Goal: Information Seeking & Learning: Learn about a topic

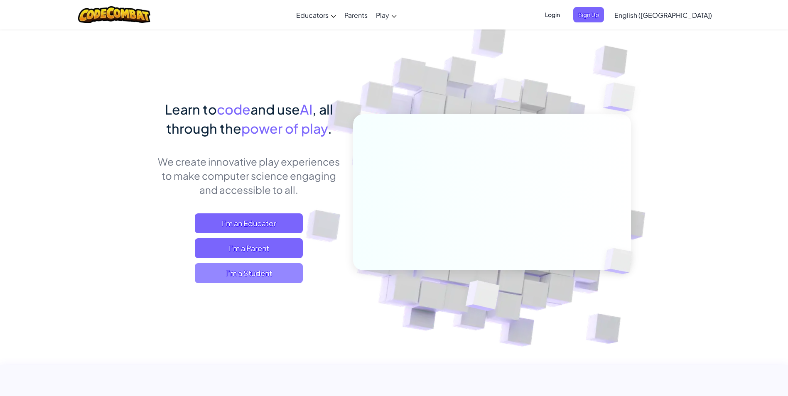
click at [256, 272] on span "I'm a Student" at bounding box center [249, 273] width 108 height 20
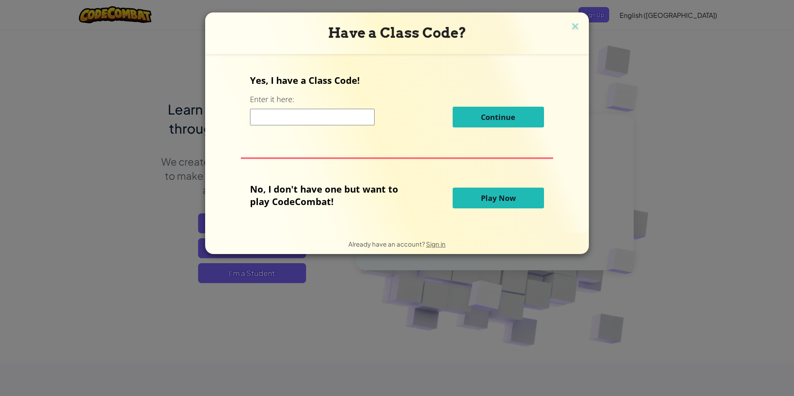
click at [313, 115] on input at bounding box center [312, 117] width 125 height 17
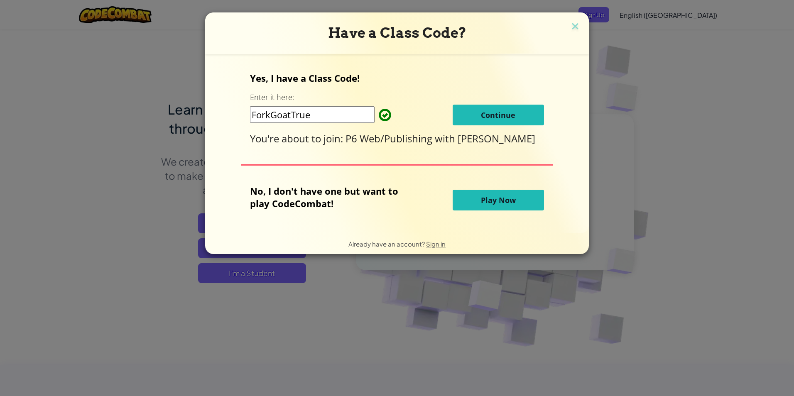
type input "ForkGoatTrue"
click at [471, 113] on button "Continue" at bounding box center [498, 115] width 91 height 21
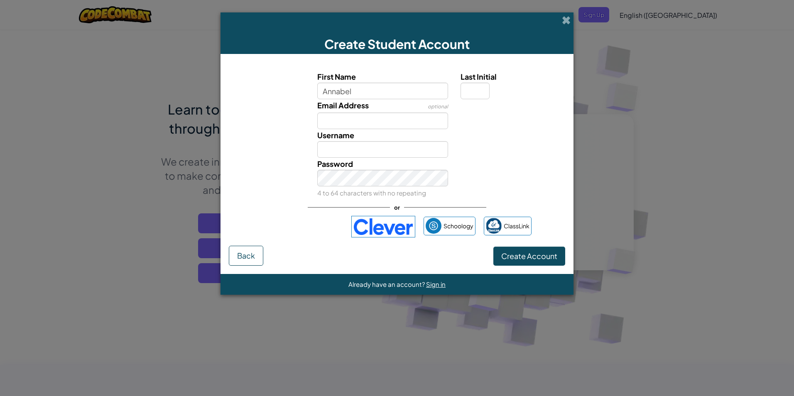
type input "Annabel"
click at [419, 118] on input "Email Address" at bounding box center [382, 121] width 131 height 17
click at [384, 149] on input "Annabel" at bounding box center [382, 149] width 131 height 17
click at [363, 148] on input "Annabel" at bounding box center [382, 149] width 131 height 17
type input "A"
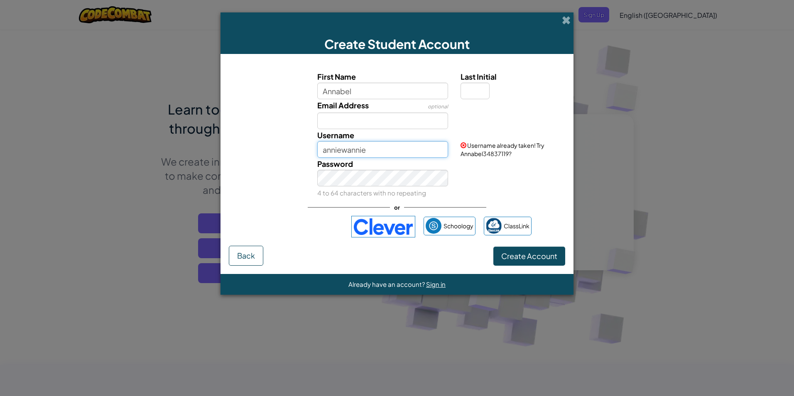
click at [376, 149] on input "anniewannie" at bounding box center [382, 149] width 131 height 17
click at [380, 156] on input "anniewannie" at bounding box center [382, 149] width 131 height 17
click at [324, 153] on input "anniewannie" at bounding box center [382, 149] width 131 height 17
click at [325, 153] on input "anniewannie" at bounding box center [382, 149] width 131 height 17
type input "Anniewannie"
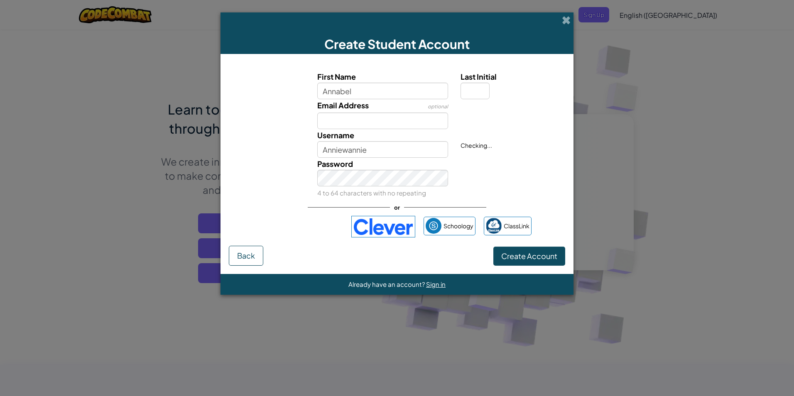
click at [314, 159] on div "Password 4 to 64 characters with no repeating" at bounding box center [383, 178] width 144 height 41
click at [475, 86] on input "Last Initial" at bounding box center [474, 91] width 29 height 17
click at [493, 247] on button "Create Account" at bounding box center [529, 256] width 72 height 19
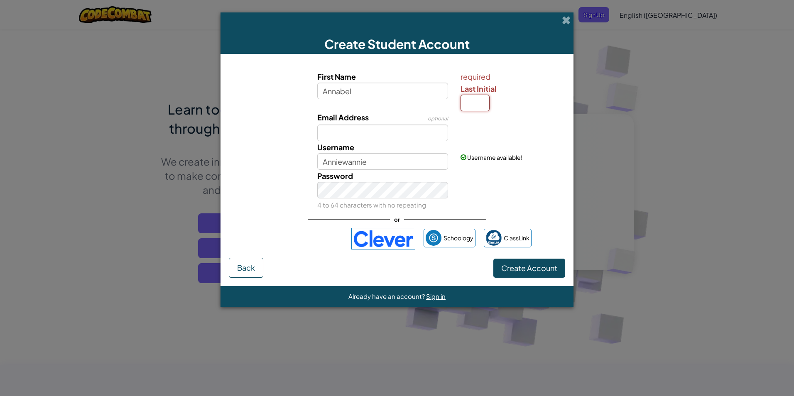
click at [493, 259] on button "Create Account" at bounding box center [529, 268] width 72 height 19
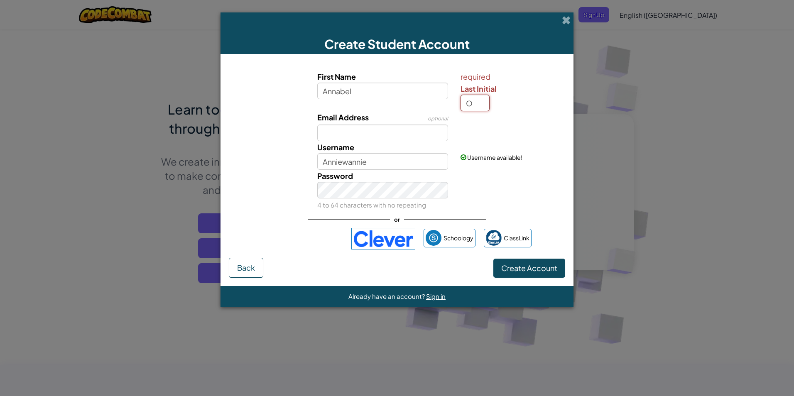
type input "O"
click at [385, 106] on div "First Name Annabel" at bounding box center [383, 91] width 144 height 41
click at [370, 156] on input "AnnabelO" at bounding box center [382, 161] width 131 height 17
type input "A"
type input "Anniewannie"
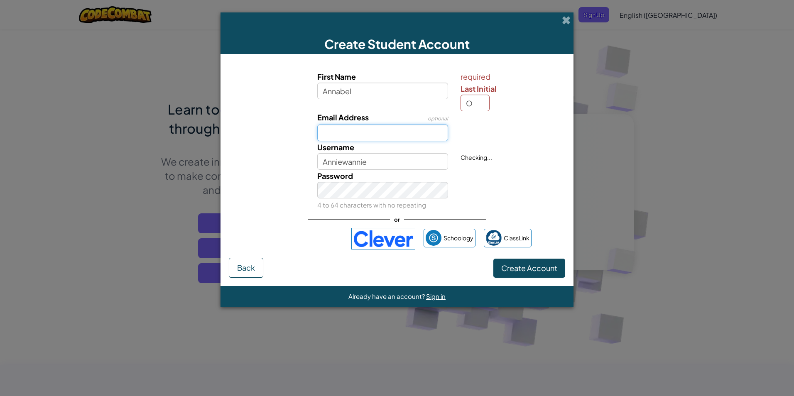
click at [341, 139] on input "Email Address" at bounding box center [382, 133] width 131 height 17
type input "aolm6929@student.dodea.edu"
click at [552, 273] on button "Create Account" at bounding box center [529, 268] width 72 height 19
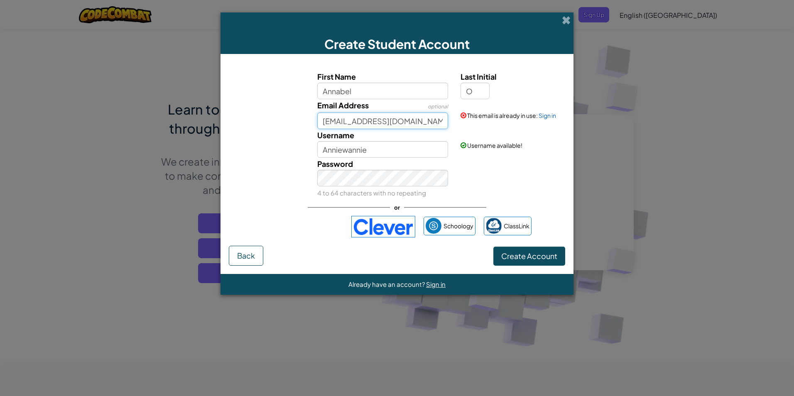
drag, startPoint x: 439, startPoint y: 117, endPoint x: 241, endPoint y: 126, distance: 197.8
click at [242, 127] on div "Email Address optional aolm6929@student.dodea.edu This email is already in use:…" at bounding box center [397, 114] width 345 height 30
drag, startPoint x: 489, startPoint y: 115, endPoint x: 538, endPoint y: 118, distance: 49.1
click at [538, 118] on span "This email is already in use:" at bounding box center [502, 115] width 71 height 7
click at [369, 120] on input "aolm6929@student.dodea.edu" at bounding box center [382, 121] width 131 height 17
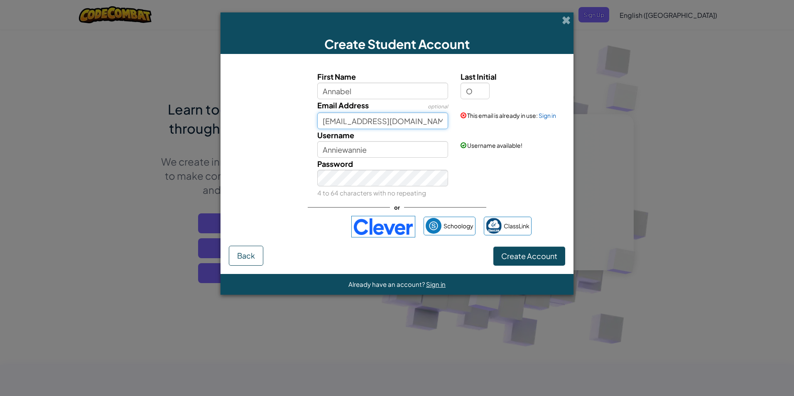
click at [325, 122] on input "aolm6929@student.dodea.edu" at bounding box center [382, 121] width 131 height 17
drag, startPoint x: 321, startPoint y: 122, endPoint x: 547, endPoint y: 124, distance: 226.3
click at [546, 124] on div "Email Address optional aolm6929@student.dodea.edu This email is already in use:…" at bounding box center [397, 114] width 345 height 30
click at [521, 176] on div "Password 4 to 64 characters with no repeating" at bounding box center [397, 178] width 345 height 41
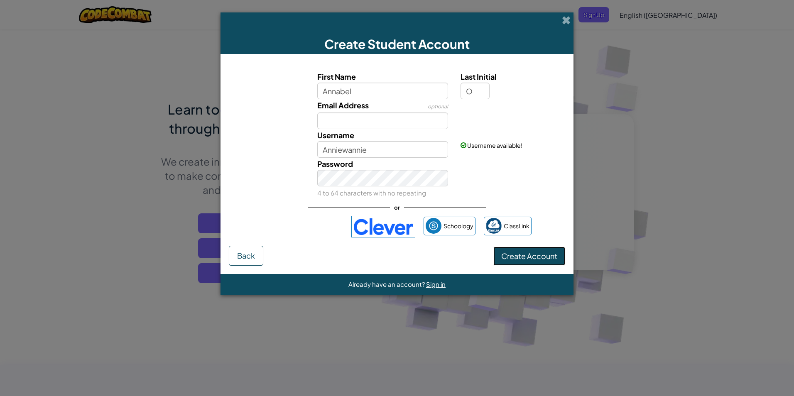
click at [536, 251] on button "Create Account" at bounding box center [529, 256] width 72 height 19
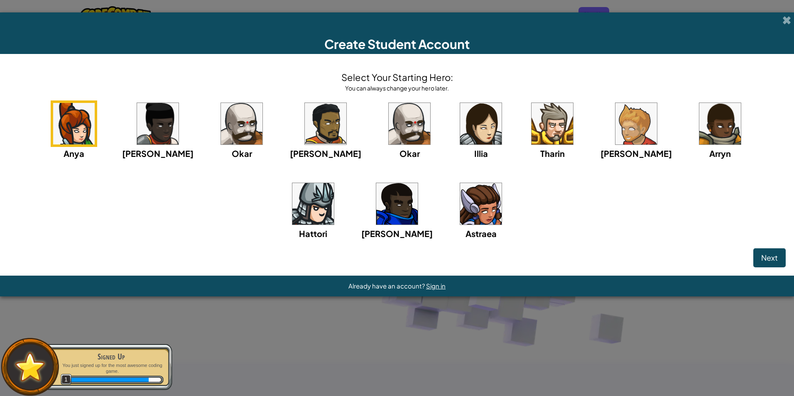
click at [460, 208] on img at bounding box center [481, 204] width 42 height 42
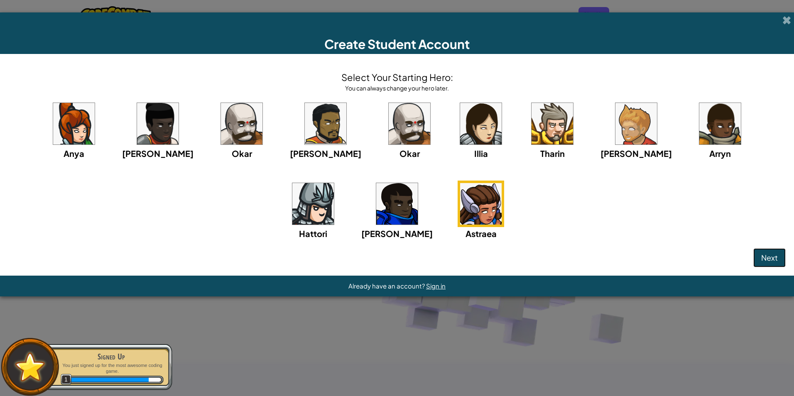
click at [776, 250] on button "Next" at bounding box center [769, 257] width 32 height 19
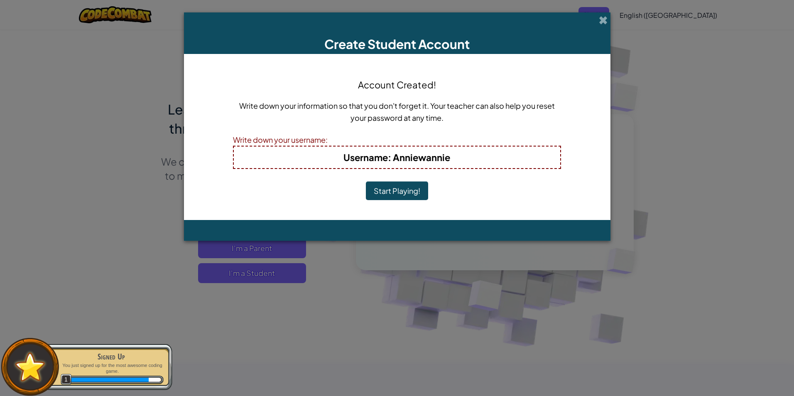
click at [391, 191] on button "Start Playing!" at bounding box center [397, 190] width 62 height 19
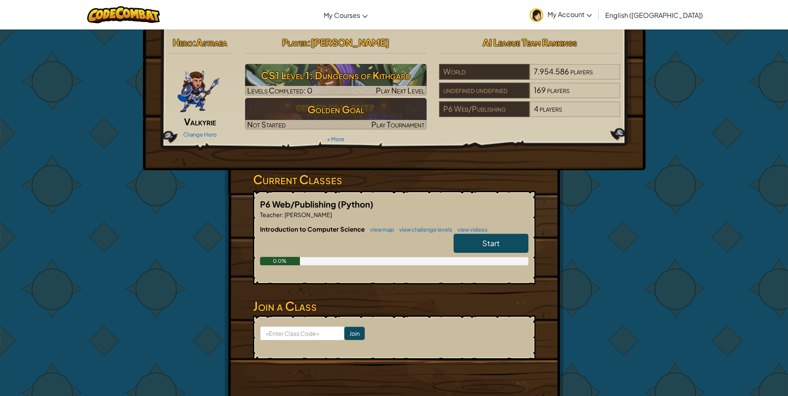
click at [508, 247] on link "Start" at bounding box center [490, 243] width 75 height 19
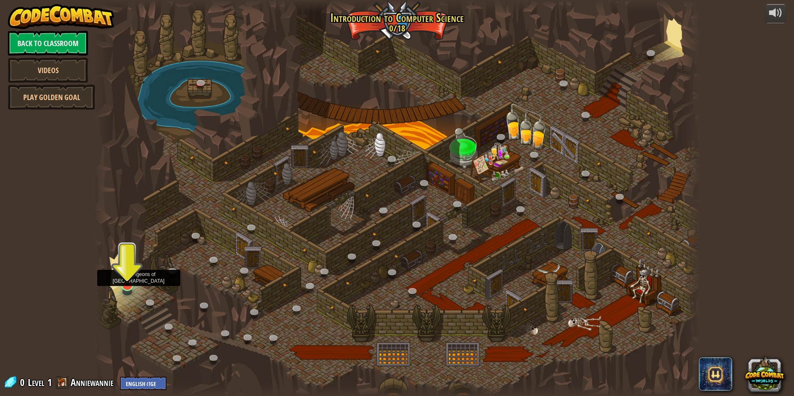
click at [131, 282] on img at bounding box center [127, 266] width 16 height 37
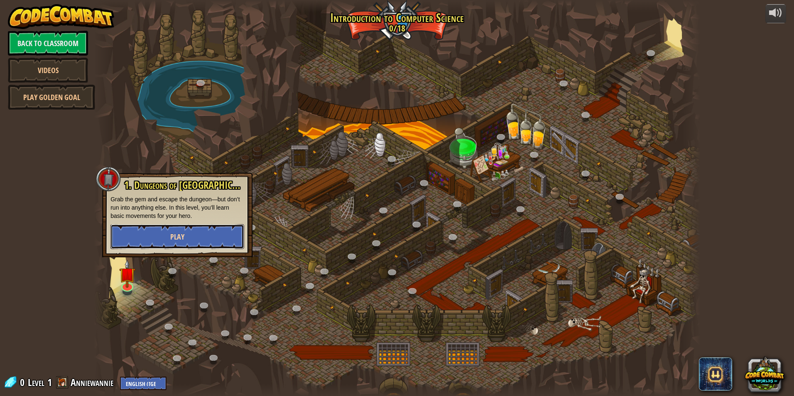
click at [169, 238] on button "Play" at bounding box center [177, 236] width 134 height 25
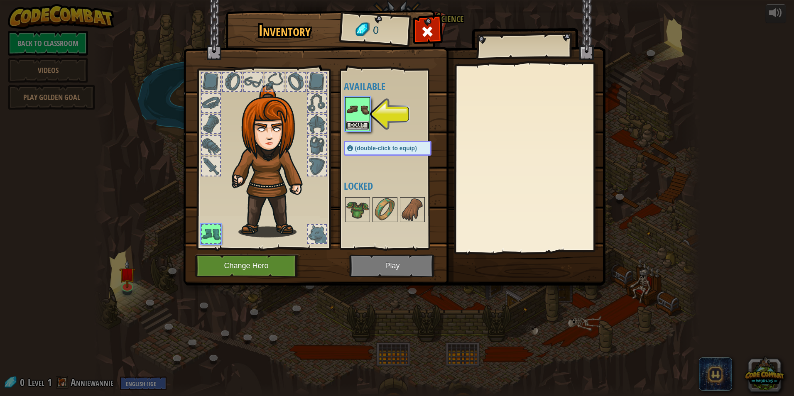
click at [355, 124] on button "Equip" at bounding box center [357, 125] width 23 height 9
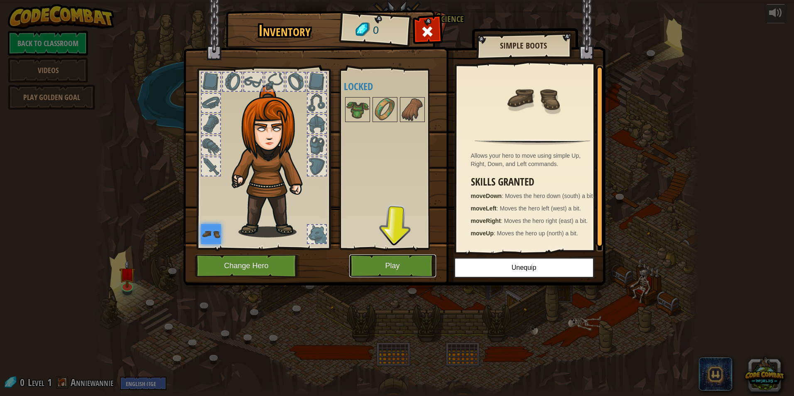
click at [392, 267] on button "Play" at bounding box center [392, 266] width 87 height 23
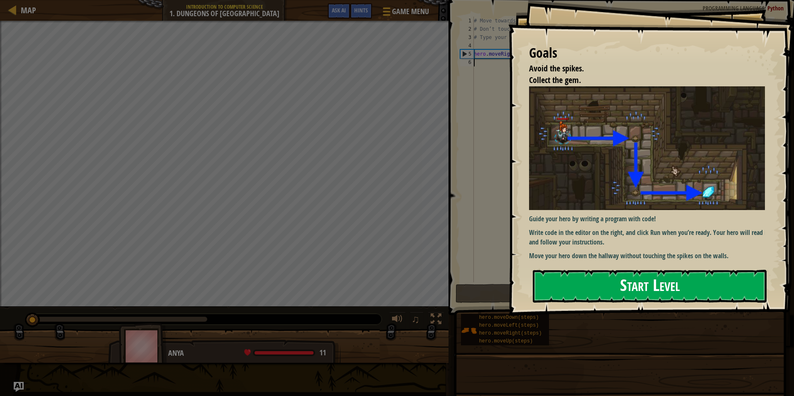
click at [578, 291] on button "Start Level" at bounding box center [650, 286] width 234 height 33
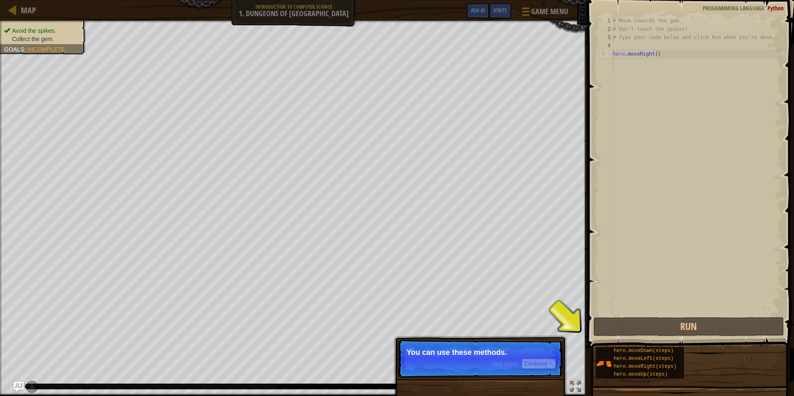
click at [492, 351] on p "You can use these methods." at bounding box center [479, 352] width 147 height 8
click at [497, 350] on p "You can use these methods." at bounding box center [479, 352] width 147 height 8
click at [516, 349] on p "You can use these methods." at bounding box center [479, 352] width 147 height 8
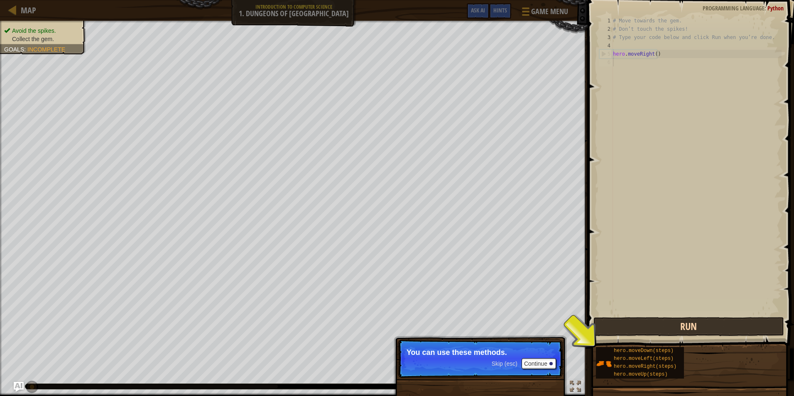
click at [630, 335] on div "Hints Videos 1 2 3 4 5 6 # Move towards the gem. # Don’t touch the spikes! # Ty…" at bounding box center [689, 196] width 209 height 392
click at [641, 334] on button "Run" at bounding box center [688, 326] width 191 height 19
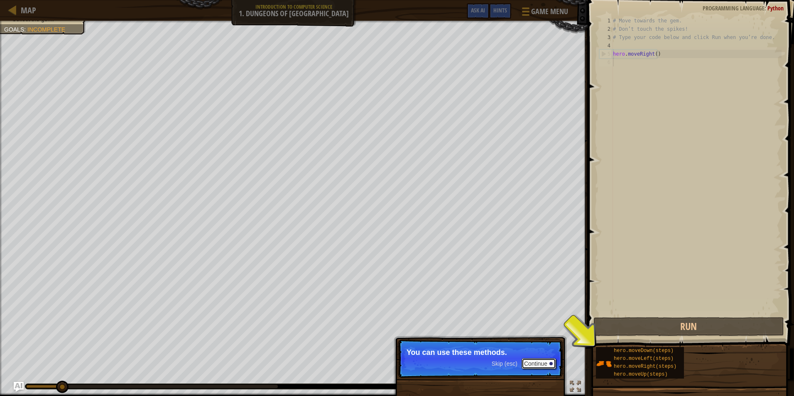
click at [536, 364] on button "Continue" at bounding box center [538, 363] width 34 height 11
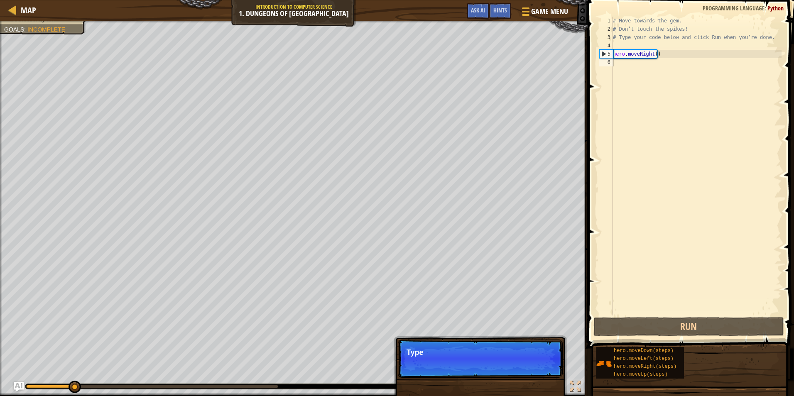
click at [536, 364] on p "Skip (esc) Continue Type" at bounding box center [480, 359] width 165 height 38
click at [536, 363] on p "Skip (esc) Continue Type your co" at bounding box center [480, 359] width 165 height 38
click at [536, 363] on p "Skip (esc) Continue Type your code on" at bounding box center [480, 359] width 165 height 38
click at [536, 363] on p "Skip (esc) Continue Type your code on the rig" at bounding box center [480, 359] width 165 height 38
click at [536, 363] on button "Continue" at bounding box center [538, 363] width 34 height 11
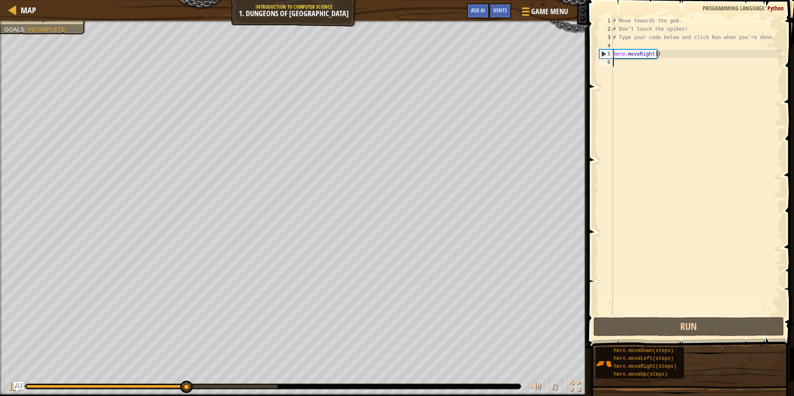
click at [653, 105] on div "# Move towards the gem. # Don’t touch the spikes! # Type your code below and cl…" at bounding box center [696, 175] width 170 height 316
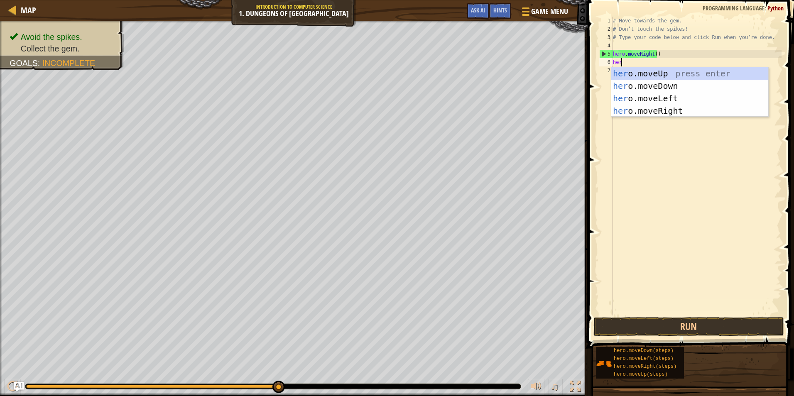
type textarea "hero"
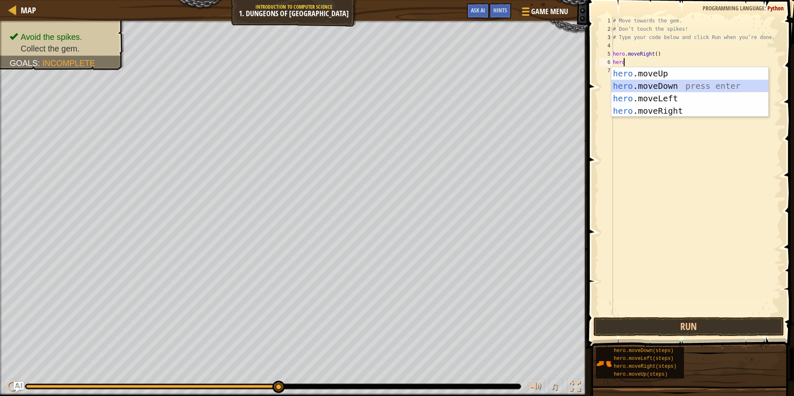
click at [659, 82] on div "hero .moveUp press enter hero .moveDown press enter hero .moveLeft press enter …" at bounding box center [689, 104] width 157 height 75
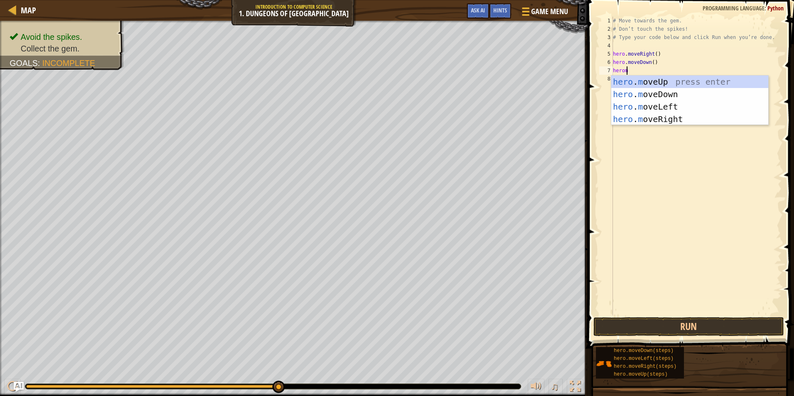
type textarea "heromo"
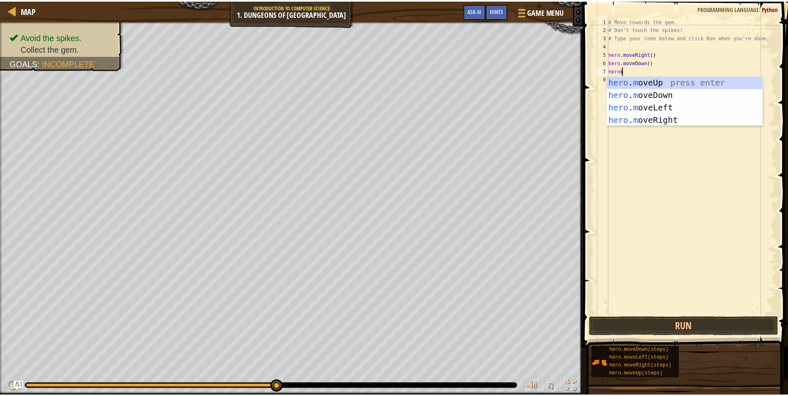
scroll to position [4, 1]
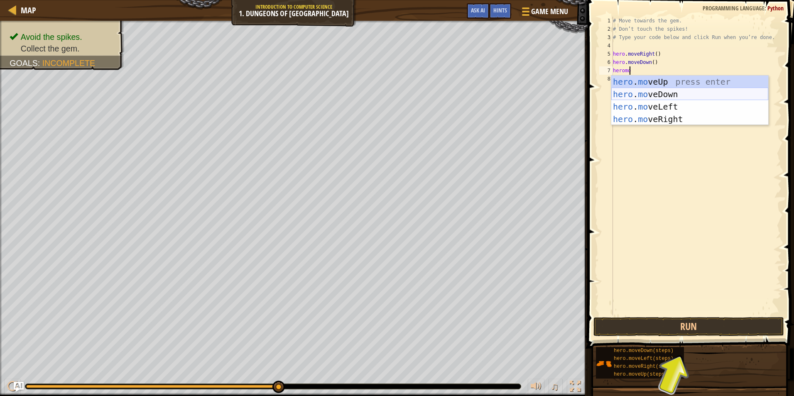
click at [643, 95] on div "hero . mo veUp press enter hero . mo veDown press enter hero . mo veLeft press …" at bounding box center [689, 113] width 157 height 75
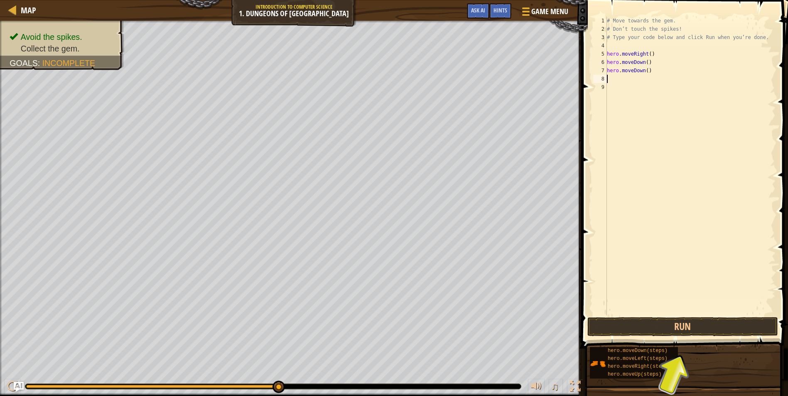
scroll to position [4, 0]
click at [646, 72] on div "# Move towards the gem. # Don’t touch the spikes! # Type your code below and cl…" at bounding box center [690, 175] width 170 height 316
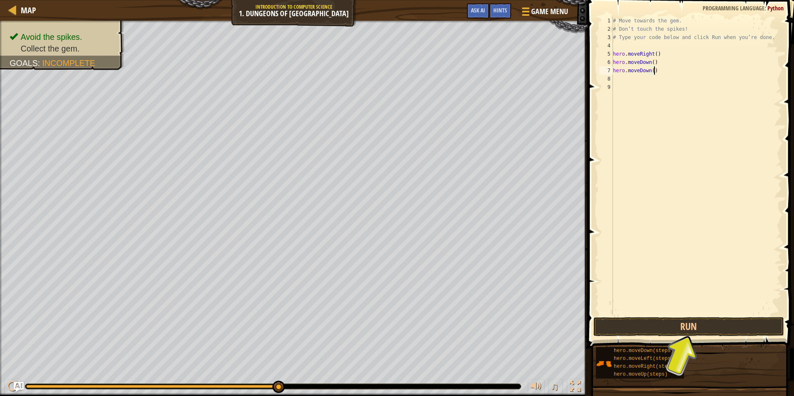
click at [641, 70] on div "# Move towards the gem. # Don’t touch the spikes! # Type your code below and cl…" at bounding box center [696, 175] width 170 height 316
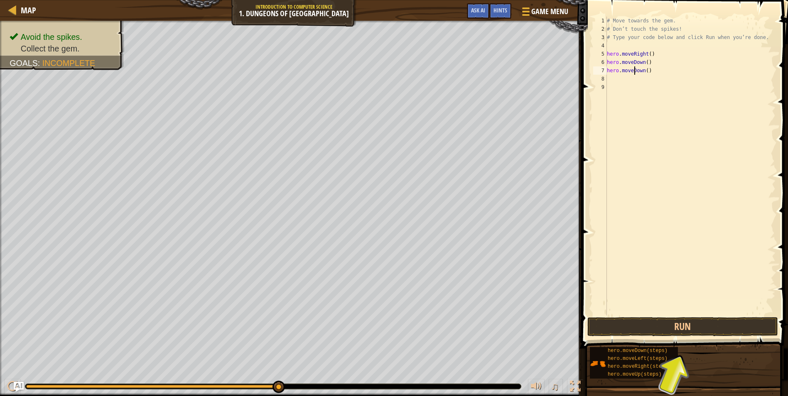
click at [643, 71] on div "# Move towards the gem. # Don’t touch the spikes! # Type your code below and cl…" at bounding box center [690, 175] width 170 height 316
type textarea "[DOMAIN_NAME]"
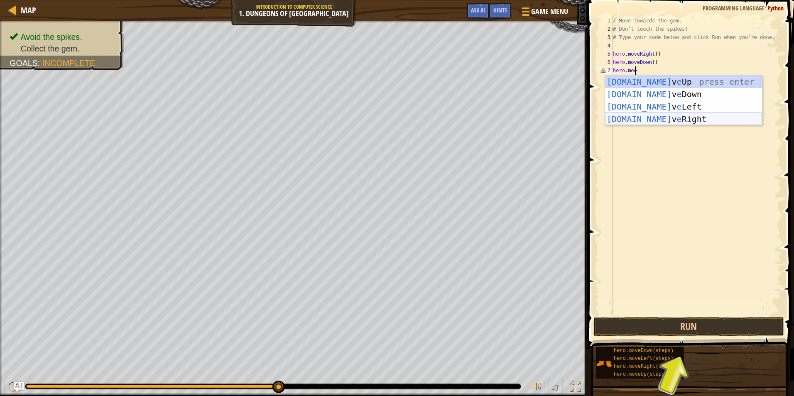
click at [634, 117] on div "[DOMAIN_NAME] v e Up press enter [DOMAIN_NAME] v e Down press enter [DOMAIN_NAM…" at bounding box center [683, 113] width 157 height 75
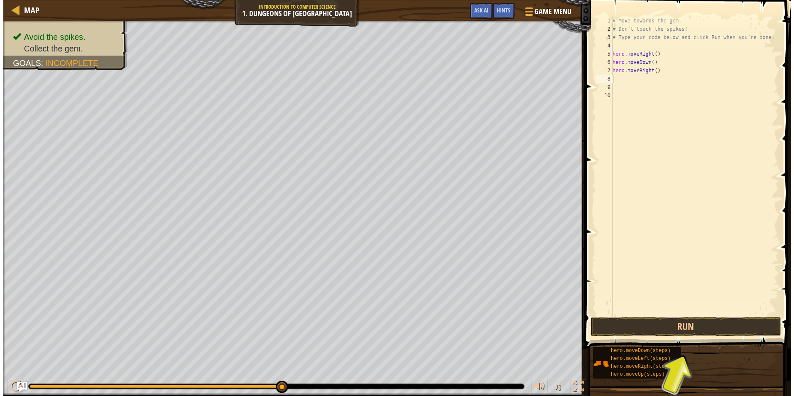
scroll to position [4, 0]
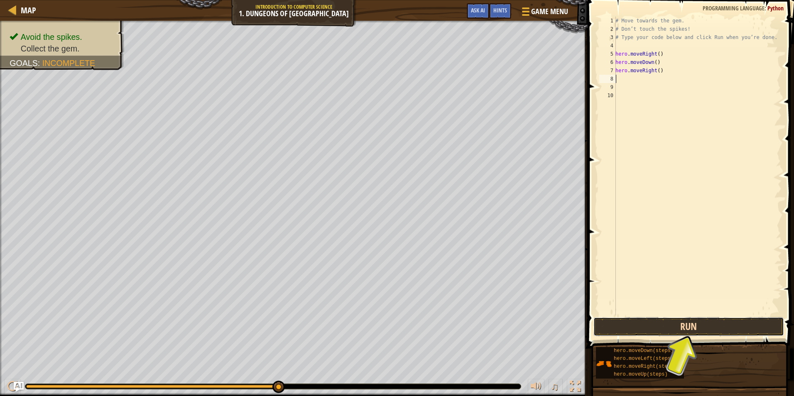
click at [654, 329] on button "Run" at bounding box center [688, 326] width 191 height 19
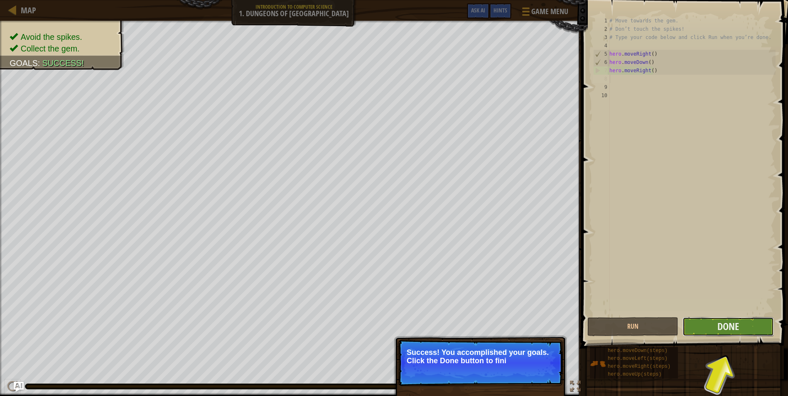
click at [751, 333] on button "Done" at bounding box center [727, 326] width 91 height 19
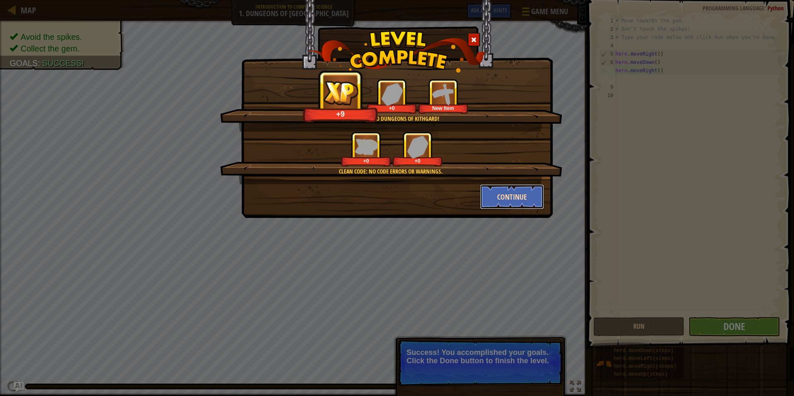
click at [503, 195] on button "Continue" at bounding box center [512, 196] width 64 height 25
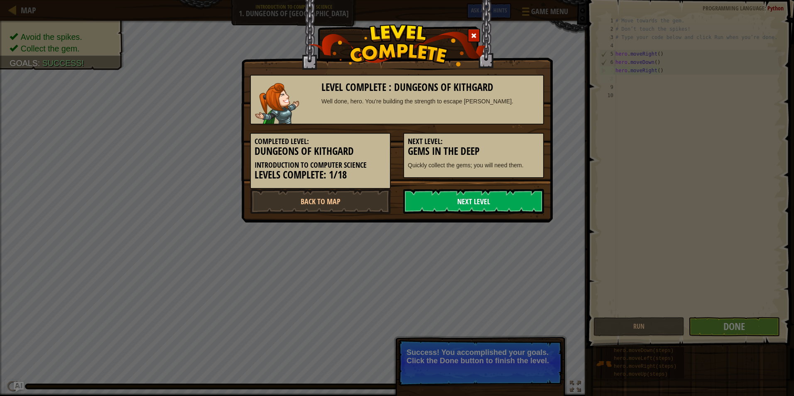
click at [472, 201] on link "Next Level" at bounding box center [473, 201] width 141 height 25
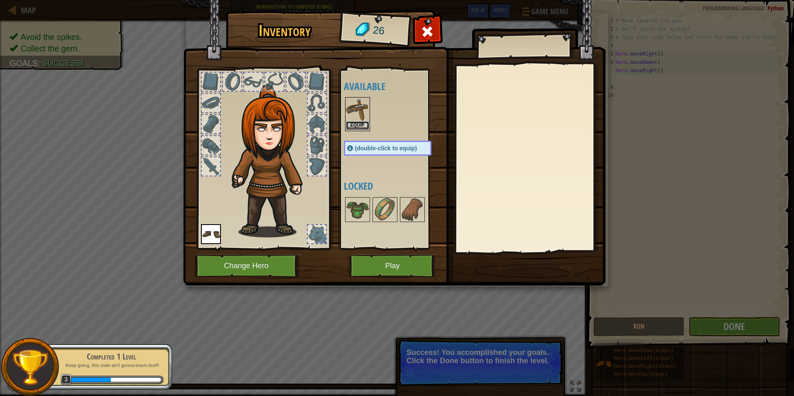
click at [352, 125] on button "Equip" at bounding box center [357, 125] width 23 height 9
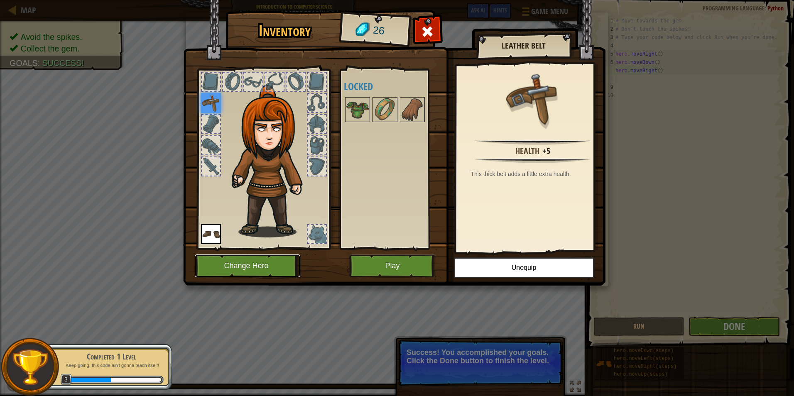
click at [277, 268] on button "Change Hero" at bounding box center [247, 266] width 105 height 23
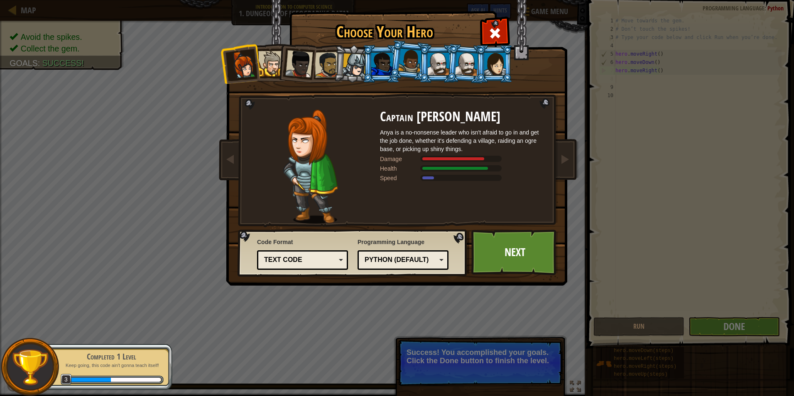
click at [504, 57] on div at bounding box center [495, 64] width 22 height 22
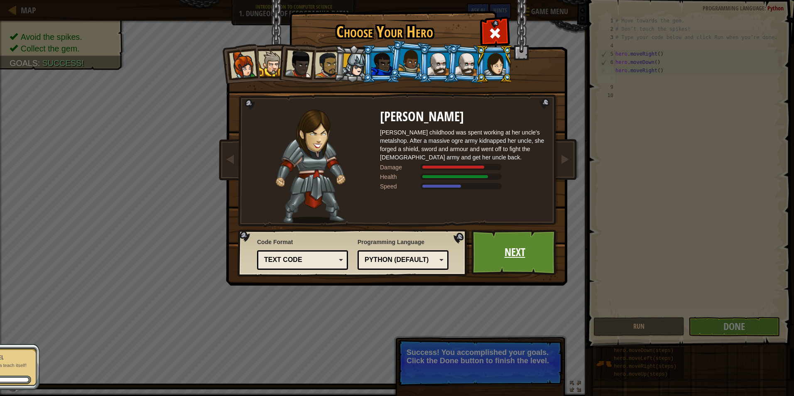
click at [517, 238] on link "Next" at bounding box center [514, 253] width 87 height 46
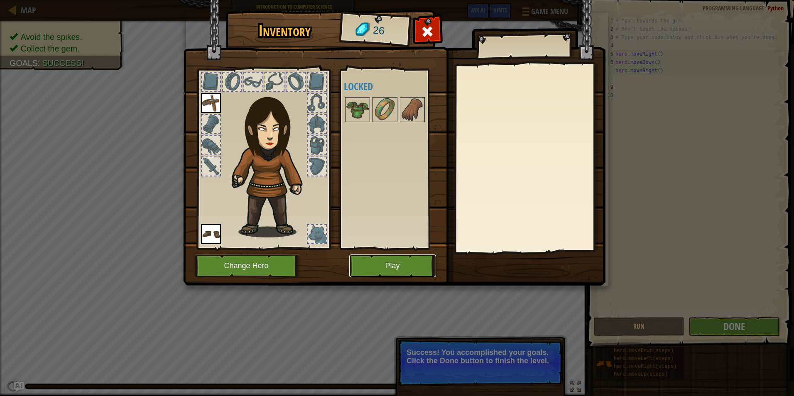
click at [392, 262] on button "Play" at bounding box center [392, 266] width 87 height 23
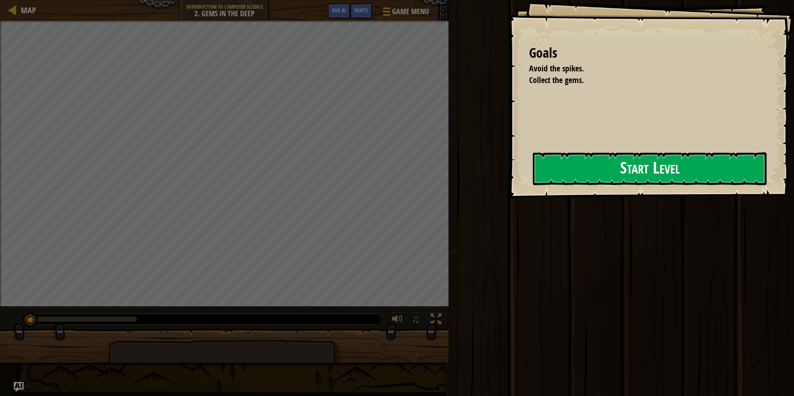
click at [570, 158] on button "Start Level" at bounding box center [650, 168] width 234 height 33
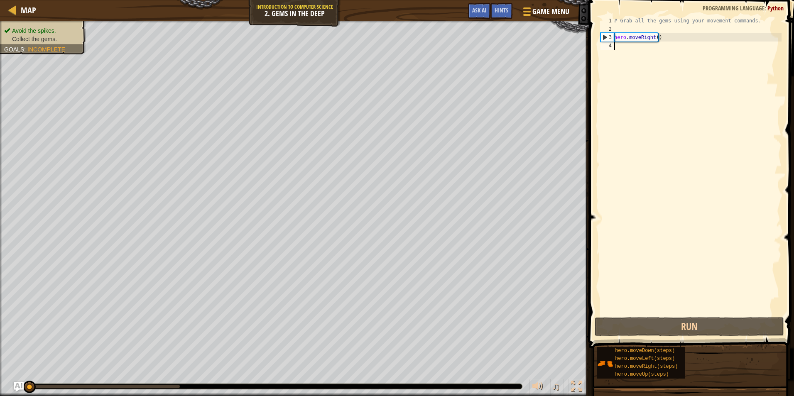
click at [638, 48] on div "# Grab all the gems using your movement commands. hero . moveRight ( )" at bounding box center [696, 175] width 169 height 316
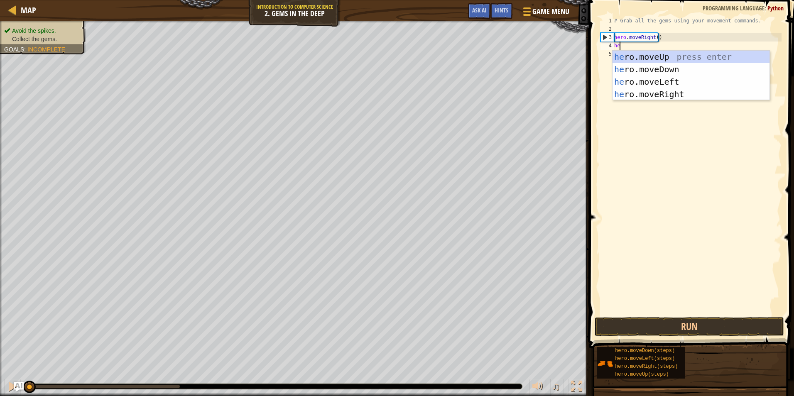
scroll to position [4, 0]
type textarea "hero"
click at [641, 66] on div "hero .moveUp press enter hero .moveDown press enter hero .moveLeft press enter …" at bounding box center [690, 88] width 157 height 75
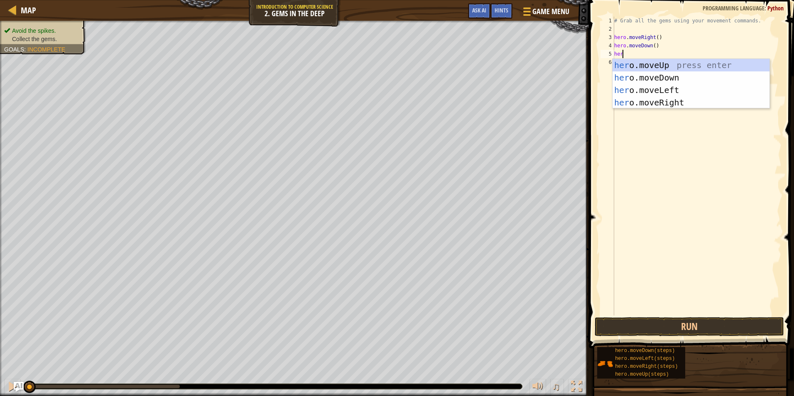
type textarea "hero"
click at [651, 65] on div "hero .moveUp press enter hero .moveDown press enter hero .moveLeft press enter …" at bounding box center [690, 96] width 157 height 75
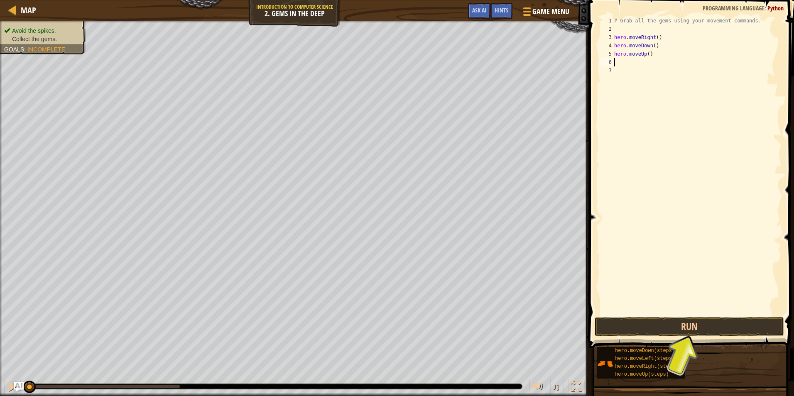
click at [643, 54] on div "# Grab all the gems using your movement commands. hero . moveRight ( ) hero . m…" at bounding box center [696, 175] width 169 height 316
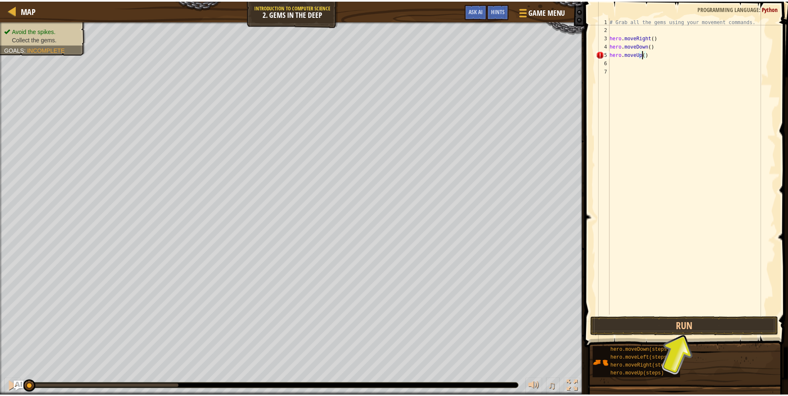
scroll to position [4, 2]
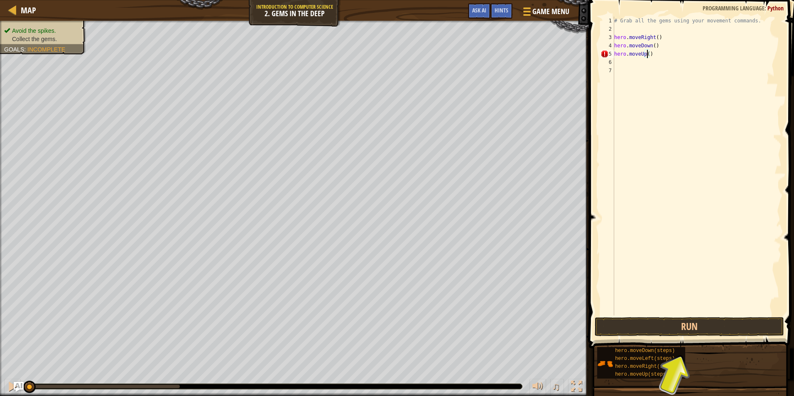
type textarea "hero.moveUp(2)"
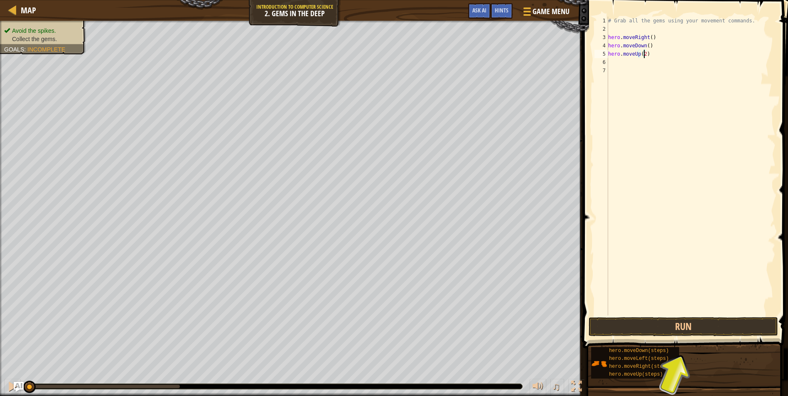
scroll to position [4, 3]
click at [624, 66] on div "# Grab all the gems using your movement commands. hero . moveRight ( ) hero . m…" at bounding box center [690, 175] width 169 height 316
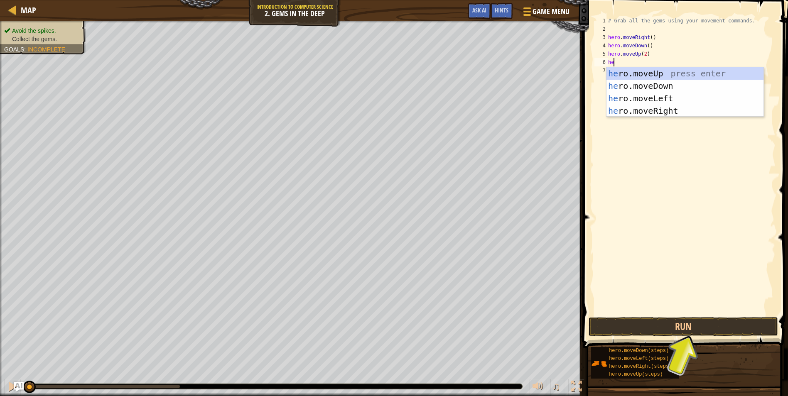
scroll to position [4, 0]
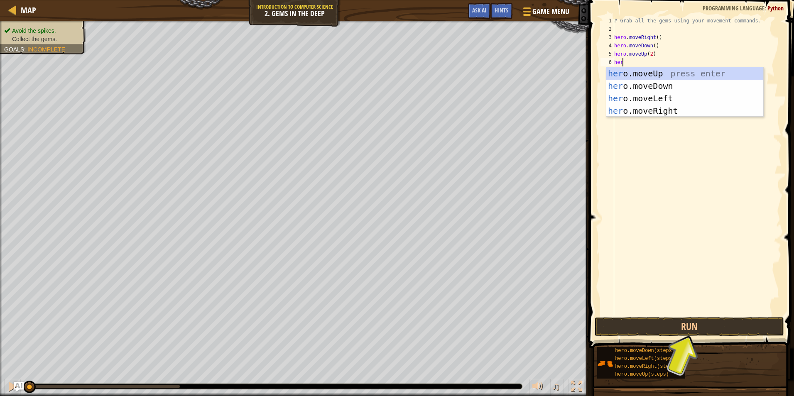
type textarea "hero"
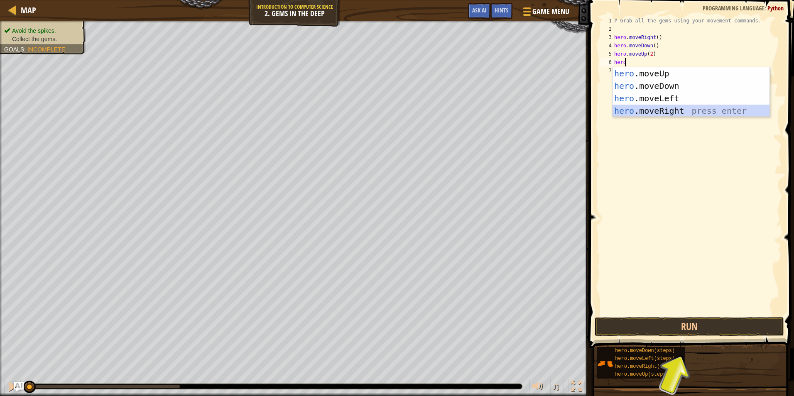
click at [639, 108] on div "hero .moveUp press enter hero .moveDown press enter hero .moveLeft press enter …" at bounding box center [690, 104] width 157 height 75
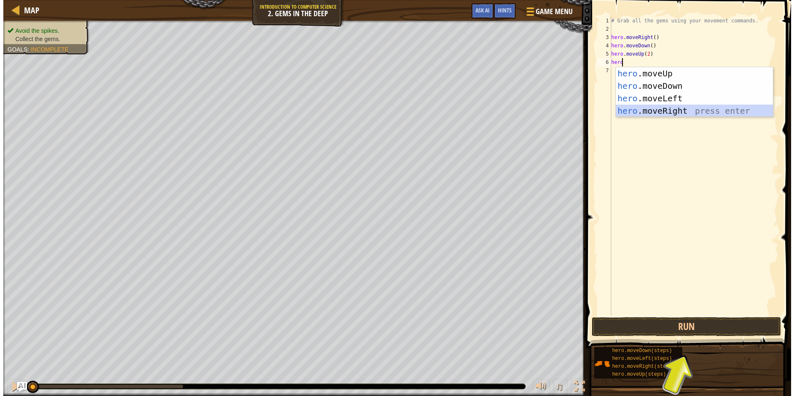
scroll to position [4, 0]
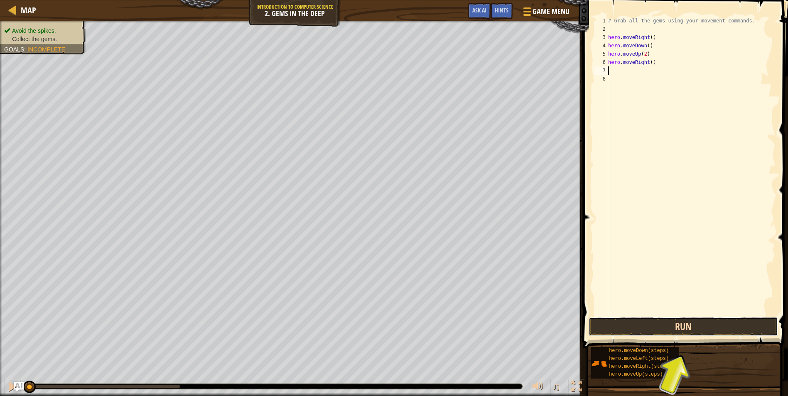
click at [661, 326] on button "Run" at bounding box center [682, 326] width 189 height 19
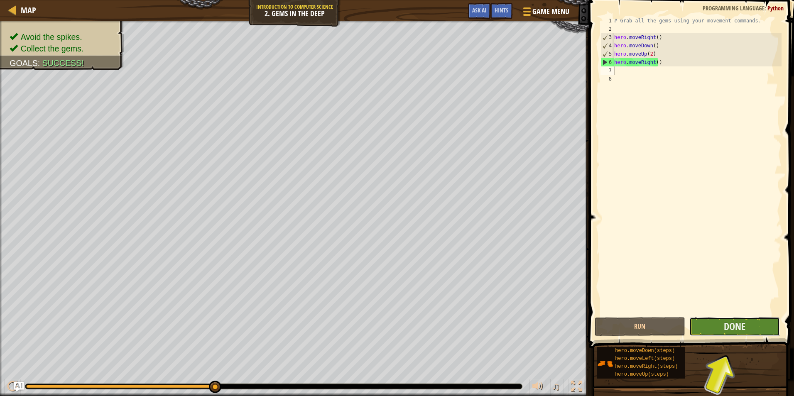
click at [716, 333] on button "Done" at bounding box center [734, 326] width 91 height 19
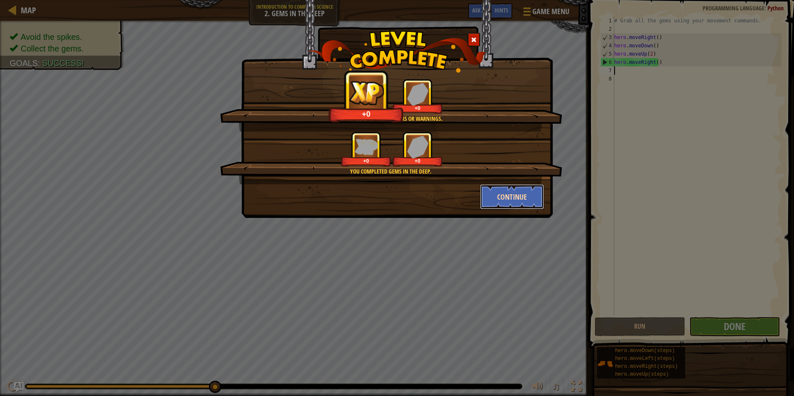
click at [520, 192] on button "Continue" at bounding box center [512, 196] width 64 height 25
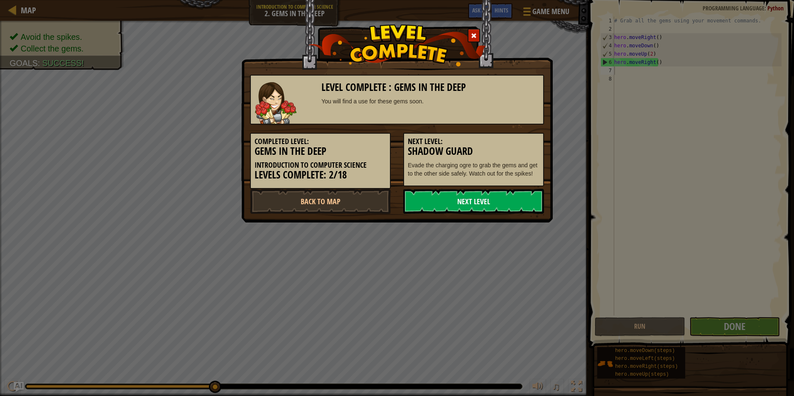
click at [511, 203] on link "Next Level" at bounding box center [473, 201] width 141 height 25
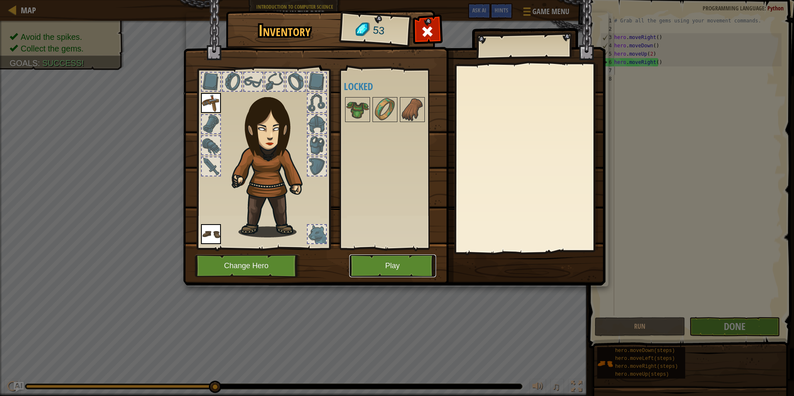
click at [388, 262] on button "Play" at bounding box center [392, 266] width 87 height 23
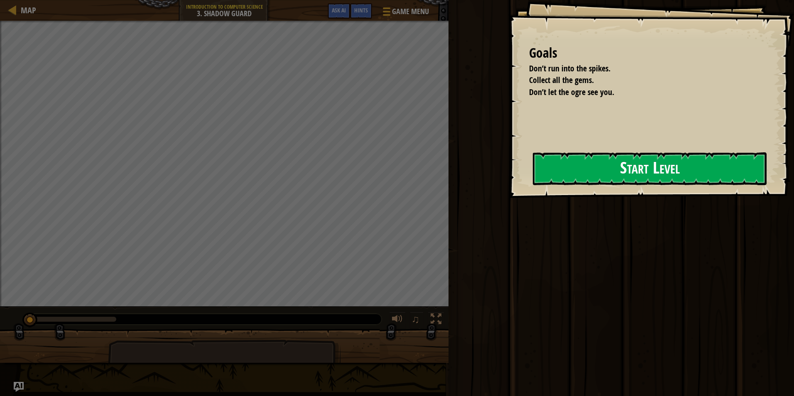
click at [596, 155] on div "Goals Don’t run into the spikes. Collect all the gems. Don’t let the ogre see y…" at bounding box center [651, 99] width 286 height 198
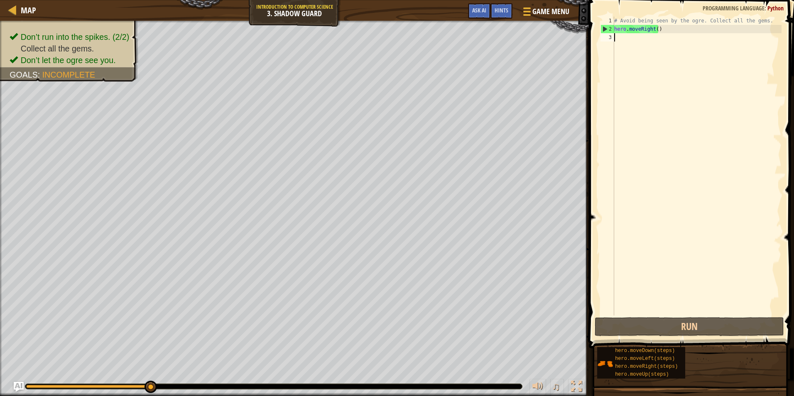
scroll to position [4, 0]
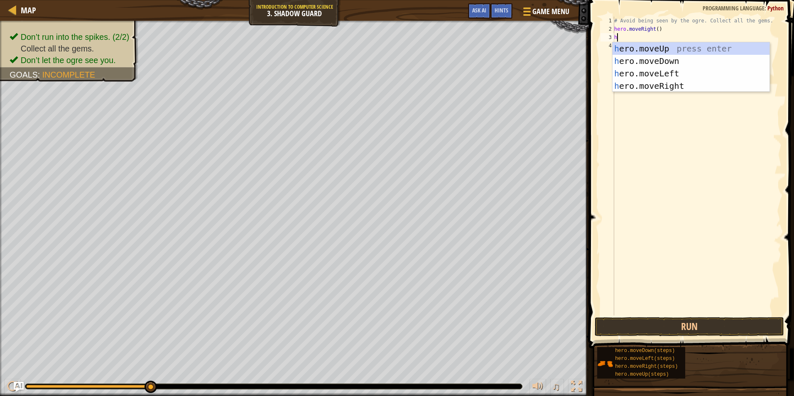
type textarea "he"
click at [683, 50] on div "he ro.moveUp press enter he ro.moveDown press enter he ro.moveLeft press enter …" at bounding box center [690, 79] width 157 height 75
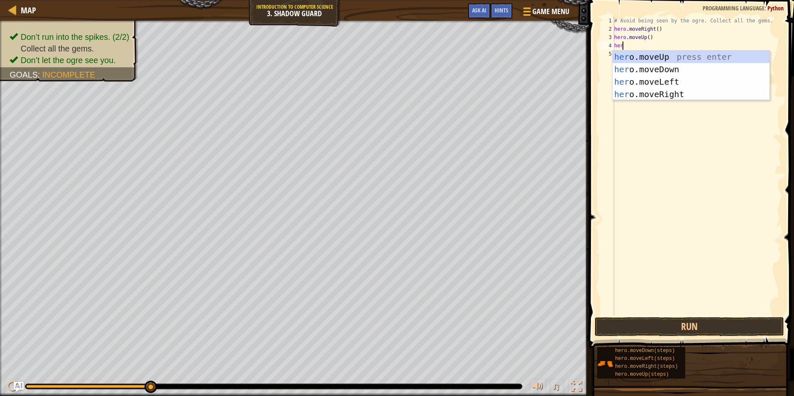
type textarea "hero"
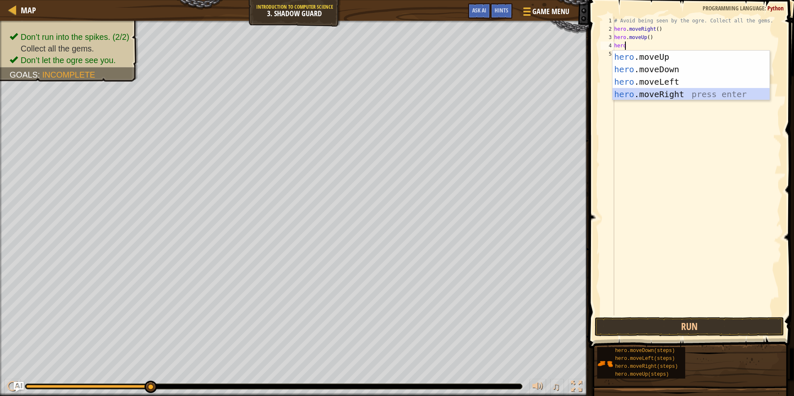
click at [674, 92] on div "hero .moveUp press enter hero .moveDown press enter hero .moveLeft press enter …" at bounding box center [690, 88] width 157 height 75
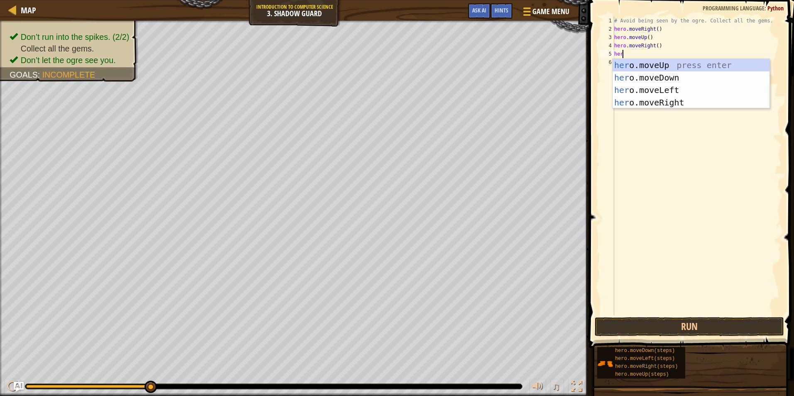
type textarea "hero"
click at [659, 72] on div "hero .moveUp press enter hero .moveDown press enter hero .moveLeft press enter …" at bounding box center [690, 96] width 157 height 75
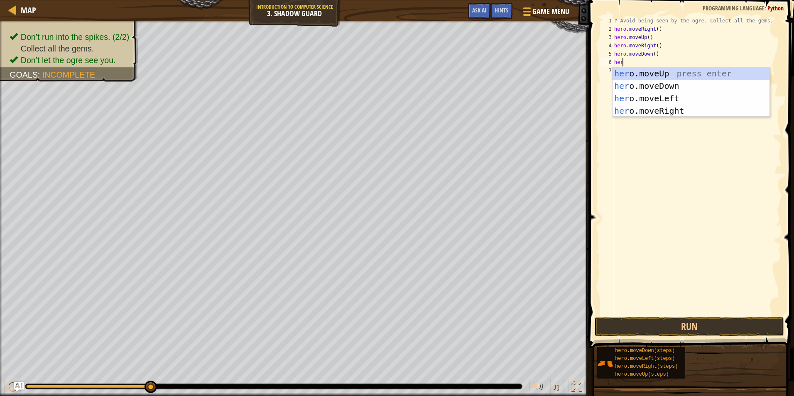
type textarea "hero"
click at [660, 115] on div "hero .moveUp press enter hero .moveDown press enter hero .moveLeft press enter …" at bounding box center [690, 104] width 157 height 75
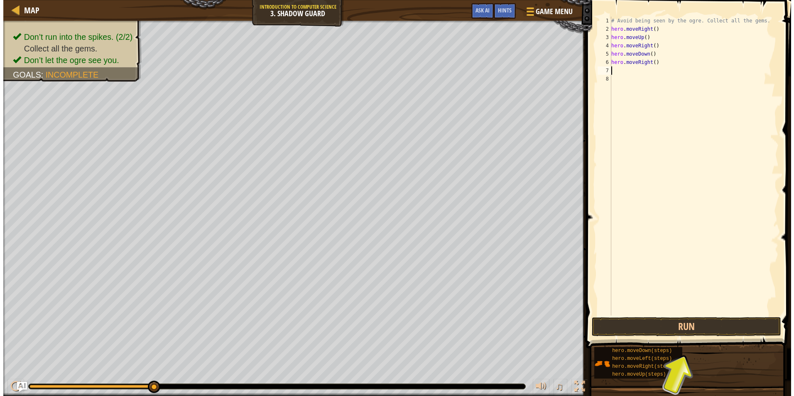
scroll to position [4, 0]
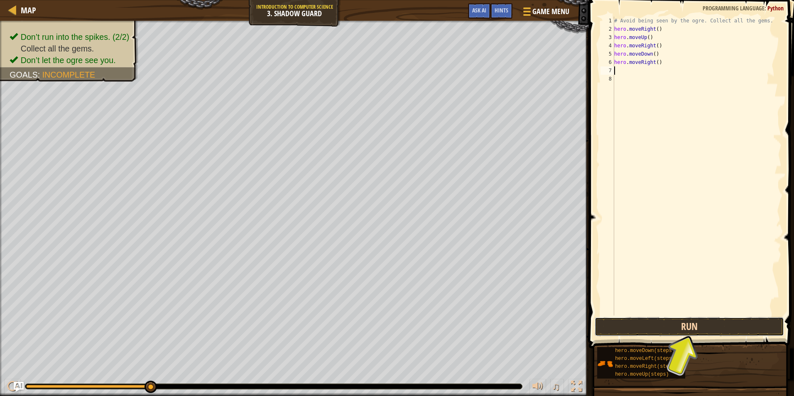
click at [663, 332] on button "Run" at bounding box center [689, 326] width 189 height 19
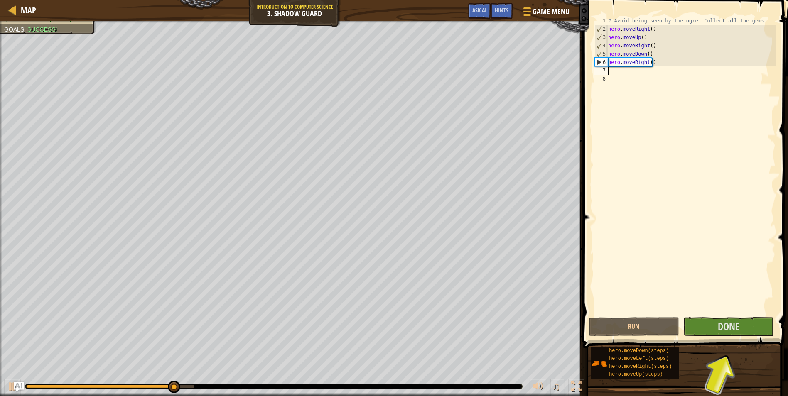
click at [731, 314] on div "# Avoid being seen by the ogre. Collect all the gems. hero . moveRight ( ) hero…" at bounding box center [690, 175] width 169 height 316
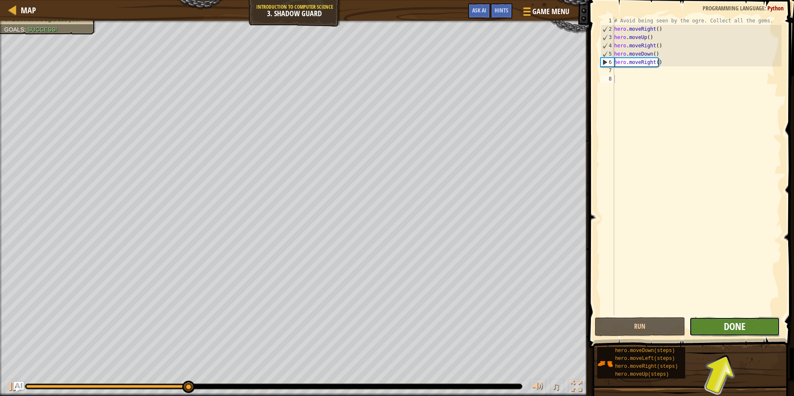
click at [727, 320] on button "Done" at bounding box center [734, 326] width 91 height 19
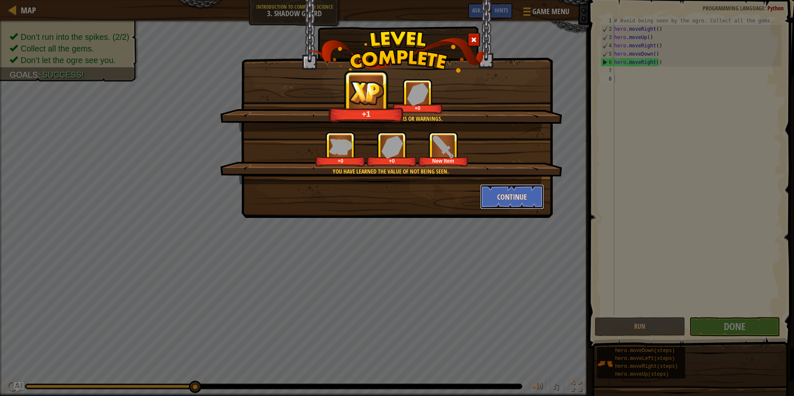
click at [514, 196] on button "Continue" at bounding box center [512, 196] width 64 height 25
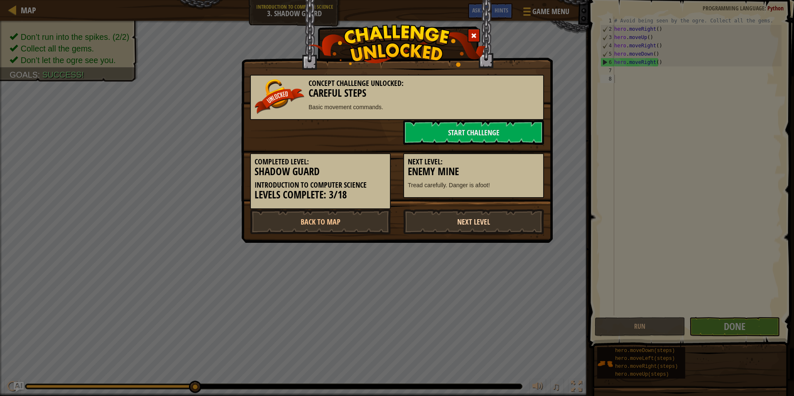
click at [499, 217] on link "Next Level" at bounding box center [473, 221] width 141 height 25
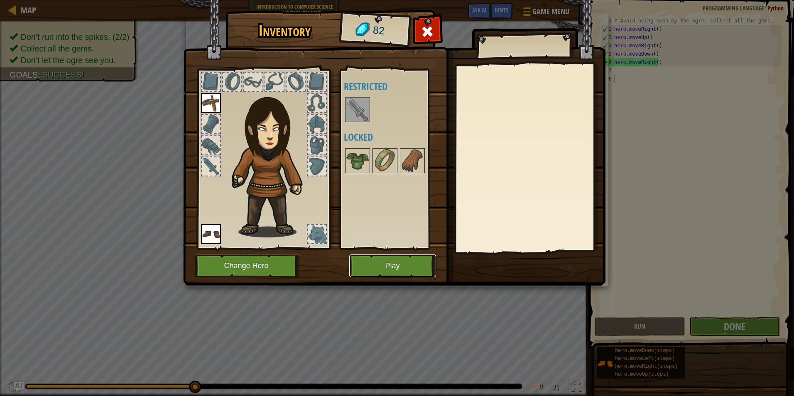
click at [396, 270] on button "Play" at bounding box center [392, 266] width 87 height 23
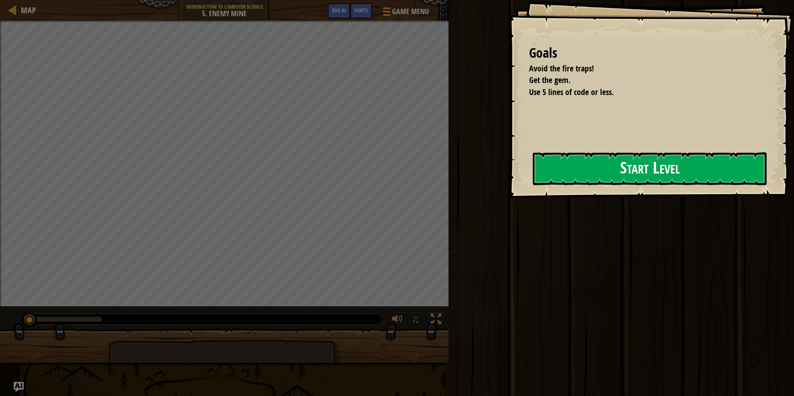
click at [414, 183] on div "Goals Avoid the fire traps! Get the gem. Use 5 lines of code or less. Start Lev…" at bounding box center [397, 198] width 794 height 396
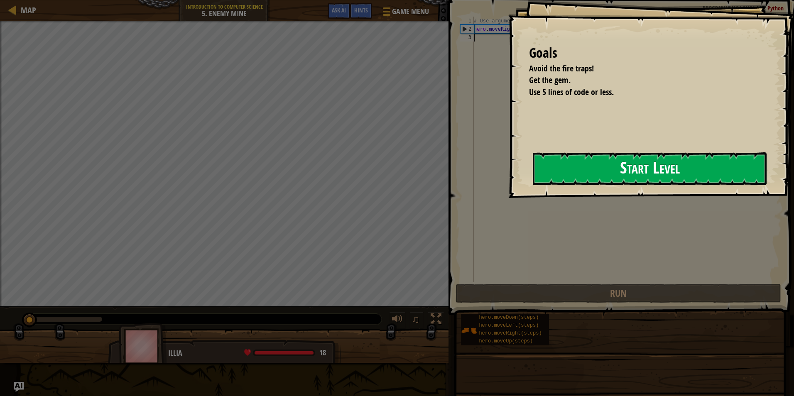
click at [552, 169] on button "Start Level" at bounding box center [650, 168] width 234 height 33
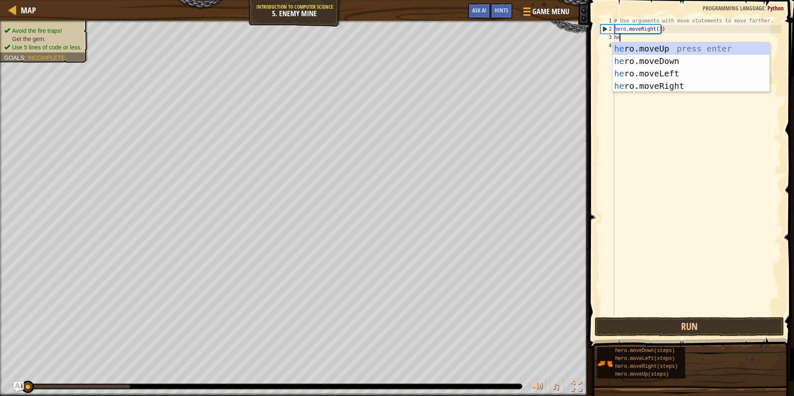
scroll to position [4, 0]
type textarea "hero"
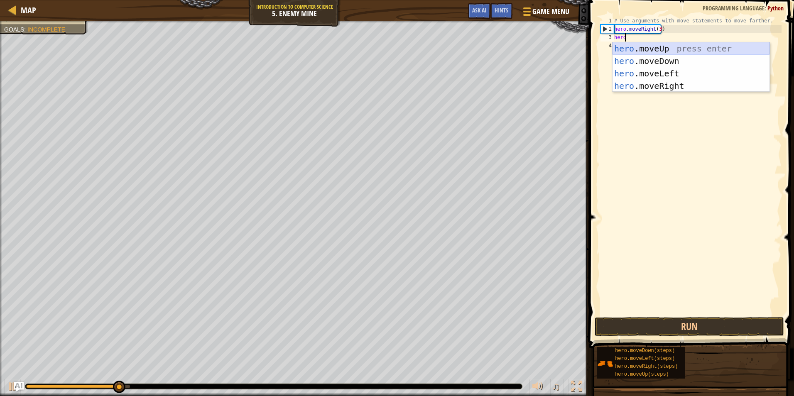
click at [661, 50] on div "hero .moveUp press enter hero .moveDown press enter hero .moveLeft press enter …" at bounding box center [690, 79] width 157 height 75
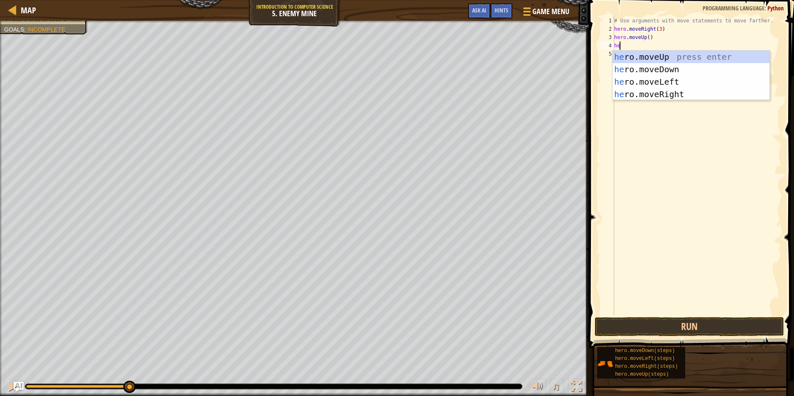
type textarea "hero"
click at [627, 94] on div "hero .moveUp press enter hero .moveDown press enter hero .moveLeft press enter …" at bounding box center [690, 88] width 157 height 75
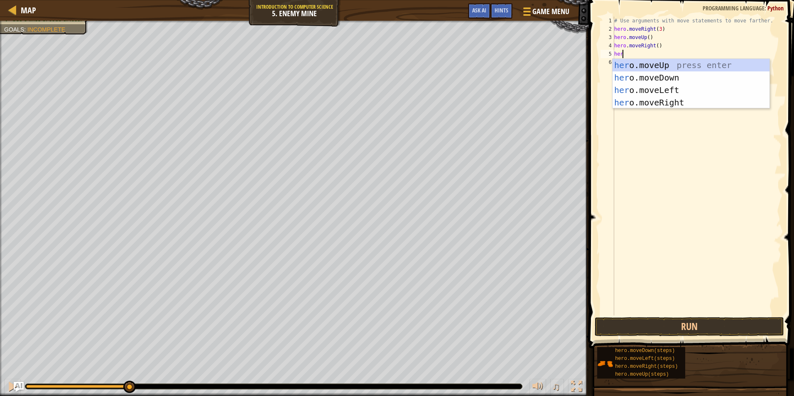
type textarea "hero"
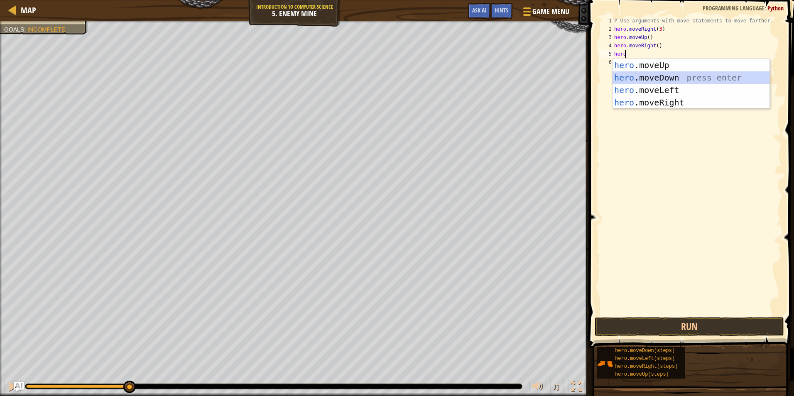
click at [643, 75] on div "hero .moveUp press enter hero .moveDown press enter hero .moveLeft press enter …" at bounding box center [690, 96] width 157 height 75
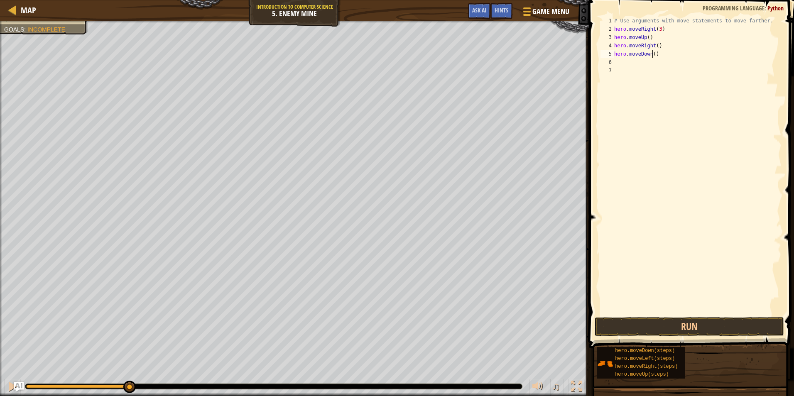
click at [652, 55] on div "# Use arguments with move statements to move farther. hero . moveRight ( 3 ) he…" at bounding box center [696, 175] width 169 height 316
type textarea "hero.moveDown(3)"
click at [650, 66] on div "# Use arguments with move statements to move farther. hero . moveRight ( 3 ) he…" at bounding box center [696, 175] width 169 height 316
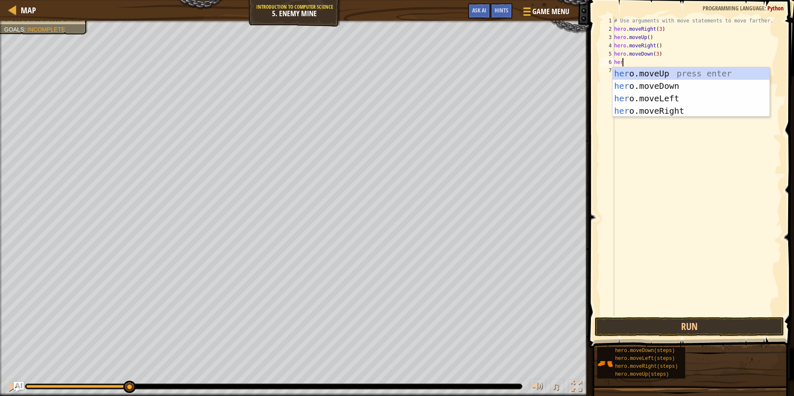
scroll to position [4, 0]
type textarea "hero"
click at [656, 111] on div "hero .moveUp press enter hero .moveDown press enter hero .moveLeft press enter …" at bounding box center [690, 104] width 157 height 75
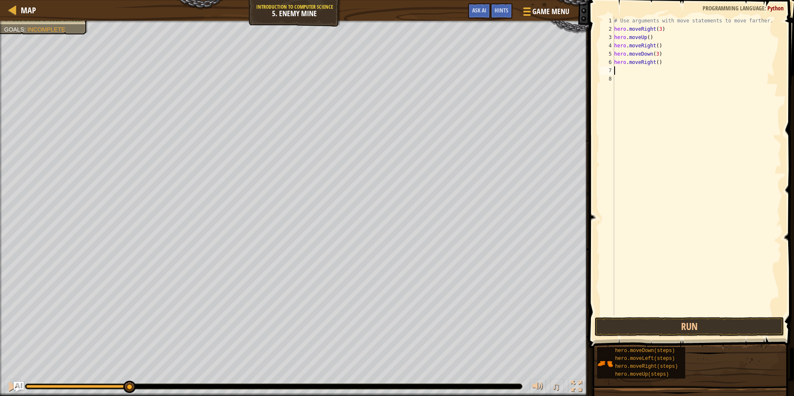
scroll to position [4, 0]
click at [654, 62] on div "# Use arguments with move statements to move farther. hero . moveRight ( 3 ) he…" at bounding box center [696, 175] width 169 height 316
type textarea "hero.moveRight(2)"
click at [663, 336] on span at bounding box center [692, 162] width 212 height 373
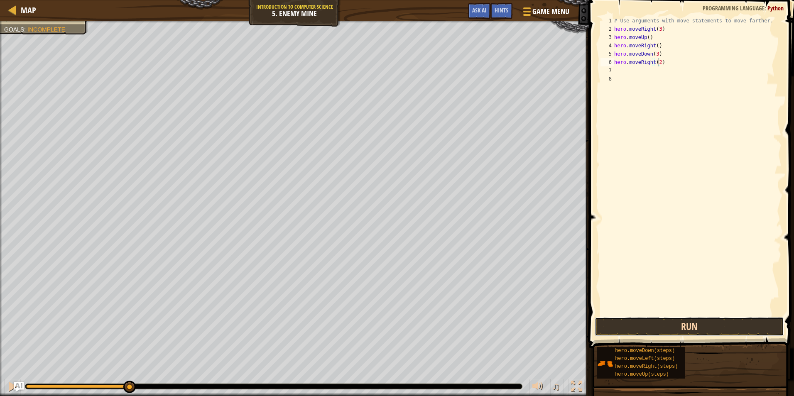
click at [662, 325] on button "Run" at bounding box center [689, 326] width 189 height 19
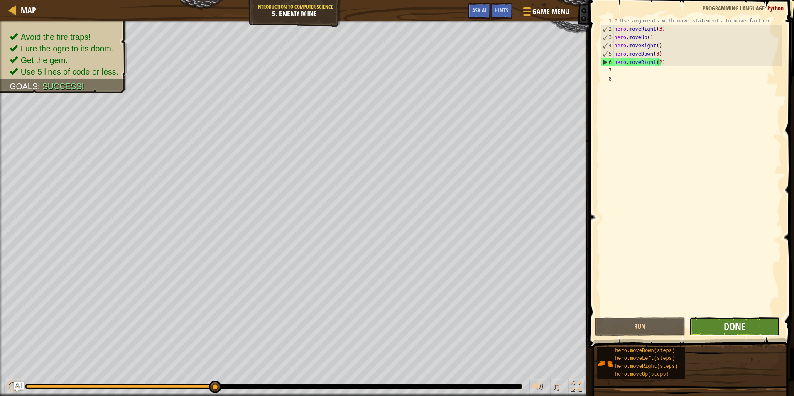
click at [729, 323] on span "Done" at bounding box center [735, 326] width 22 height 13
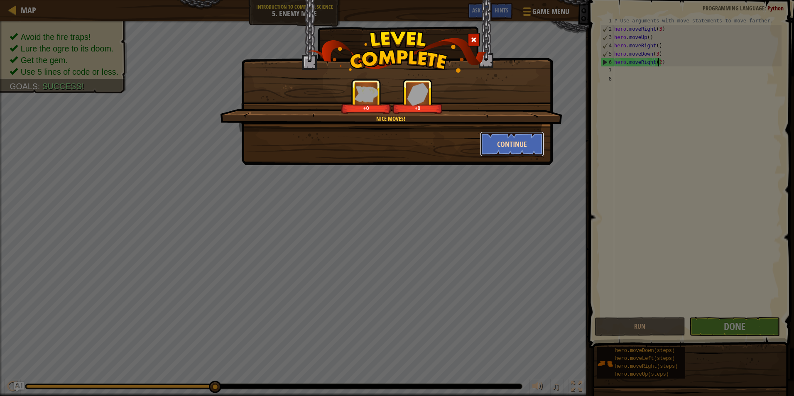
click at [518, 140] on button "Continue" at bounding box center [512, 144] width 64 height 25
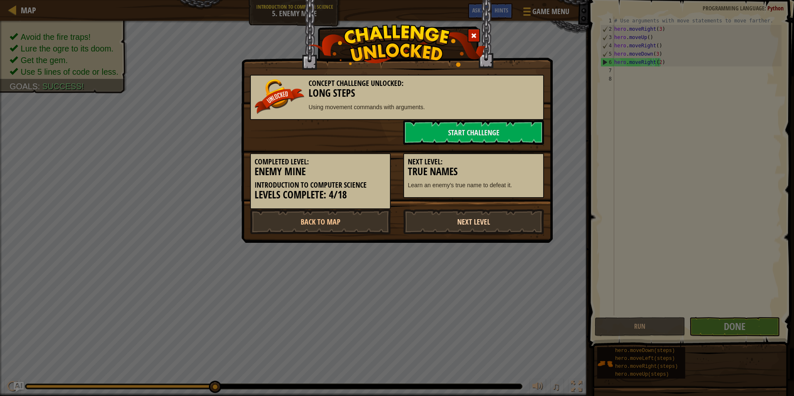
click at [491, 222] on link "Next Level" at bounding box center [473, 221] width 141 height 25
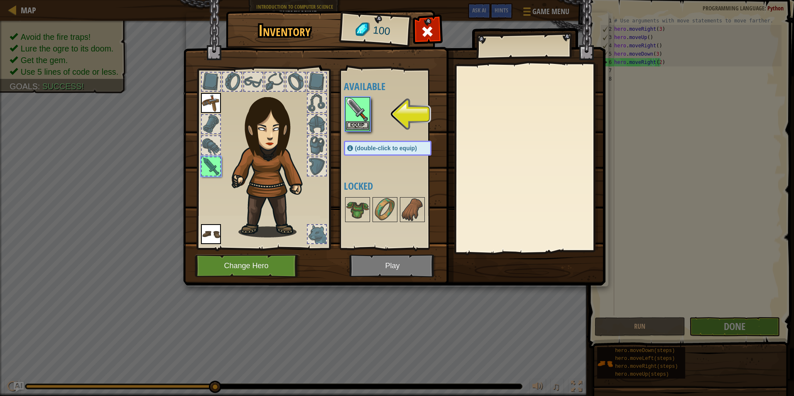
click at [365, 118] on img at bounding box center [357, 109] width 23 height 23
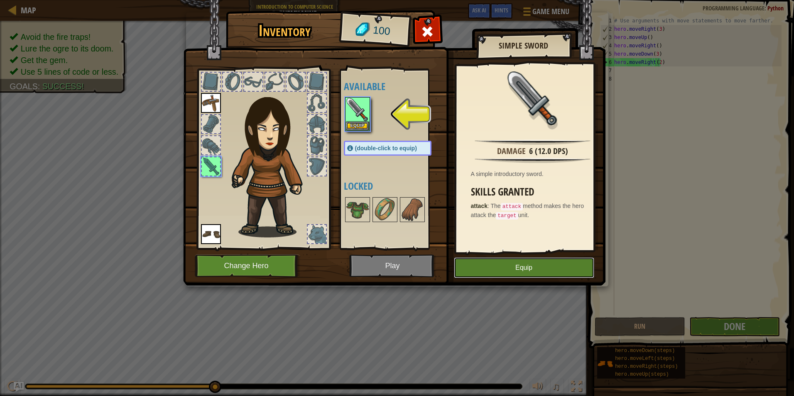
click at [551, 268] on button "Equip" at bounding box center [524, 267] width 140 height 21
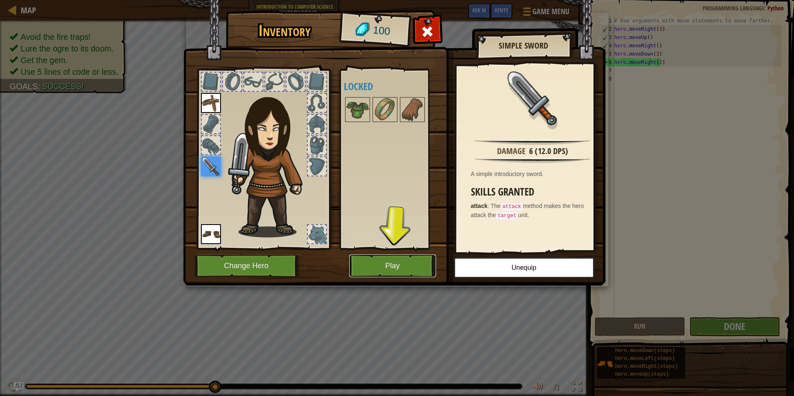
click at [407, 269] on button "Play" at bounding box center [392, 266] width 87 height 23
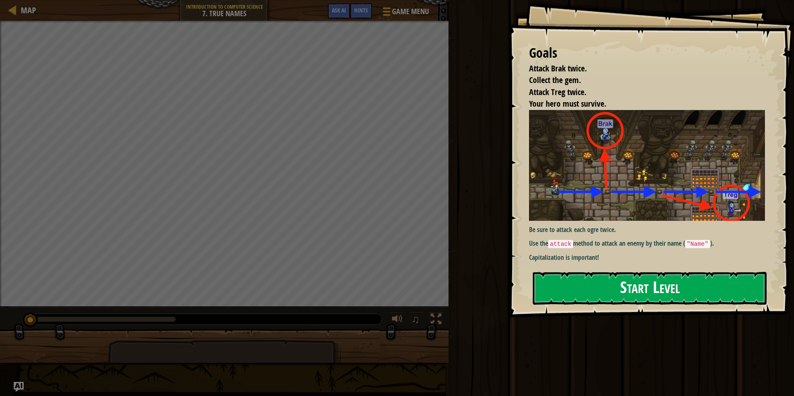
click at [571, 176] on img at bounding box center [650, 165] width 242 height 111
click at [561, 294] on button "Start Level" at bounding box center [650, 288] width 234 height 33
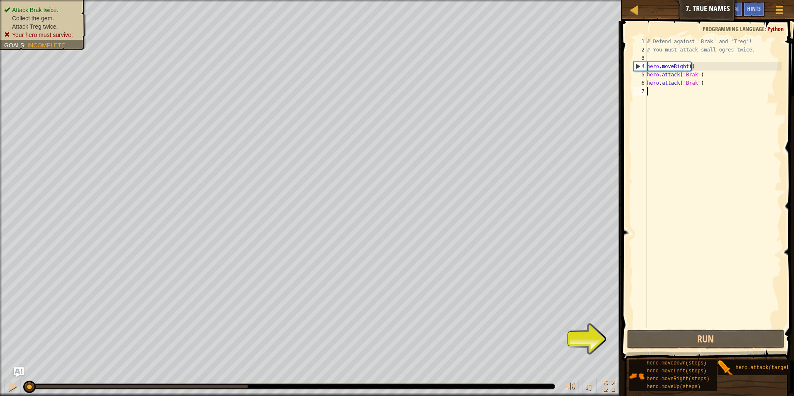
scroll to position [4, 0]
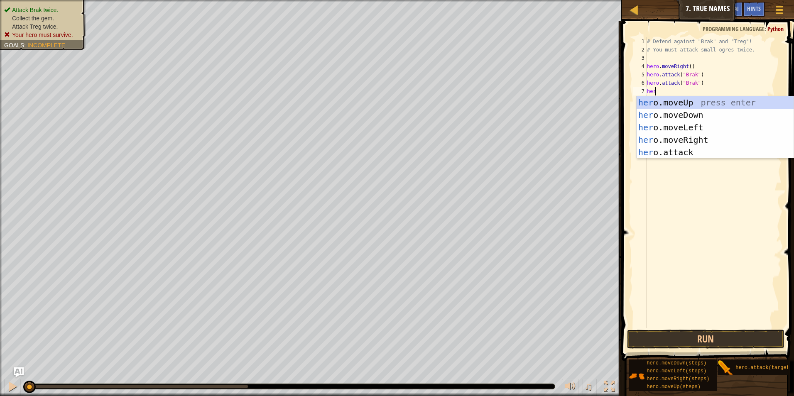
type textarea "hero"
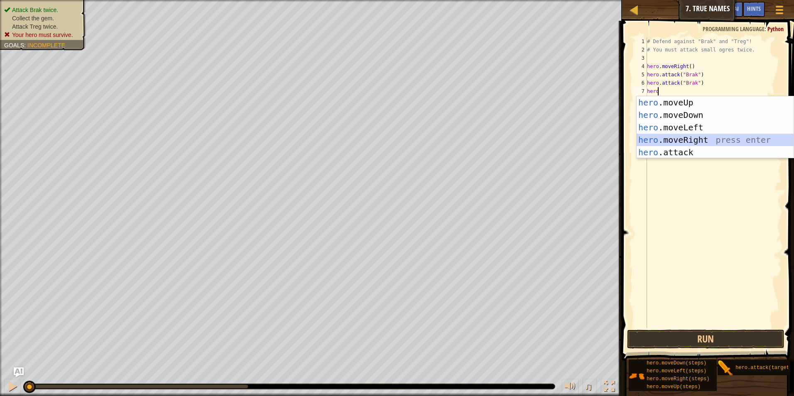
click at [702, 138] on div "hero .moveUp press enter hero .moveDown press enter hero .moveLeft press enter …" at bounding box center [714, 139] width 157 height 87
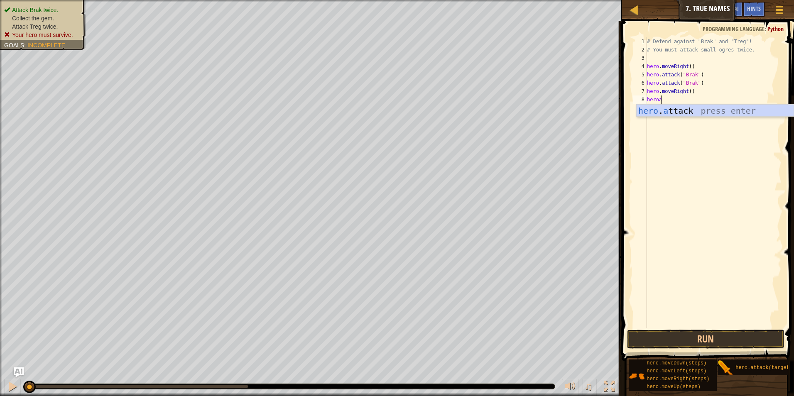
scroll to position [4, 1]
click at [685, 112] on div "hero . at tack press enter" at bounding box center [714, 123] width 157 height 37
type textarea "hero.attack("Treg")"
click at [674, 105] on div "# Defend against "Brak" and "Treg"! # You must attack small ogres twice. hero .…" at bounding box center [713, 190] width 136 height 307
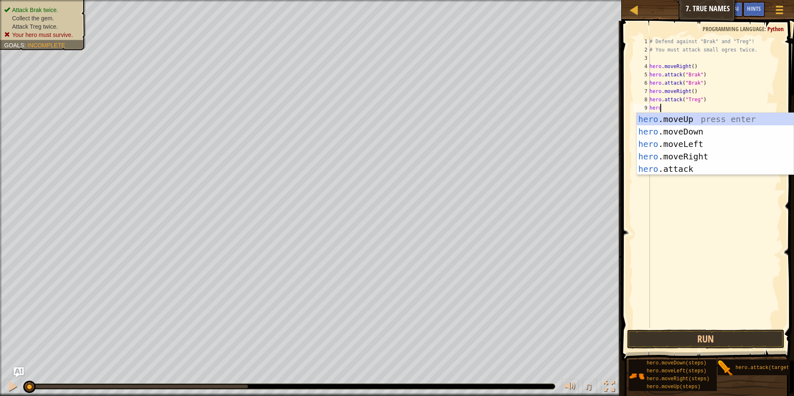
scroll to position [4, 0]
click at [685, 167] on div "hero .moveUp press enter hero .moveDown press enter hero .moveLeft press enter …" at bounding box center [714, 156] width 157 height 87
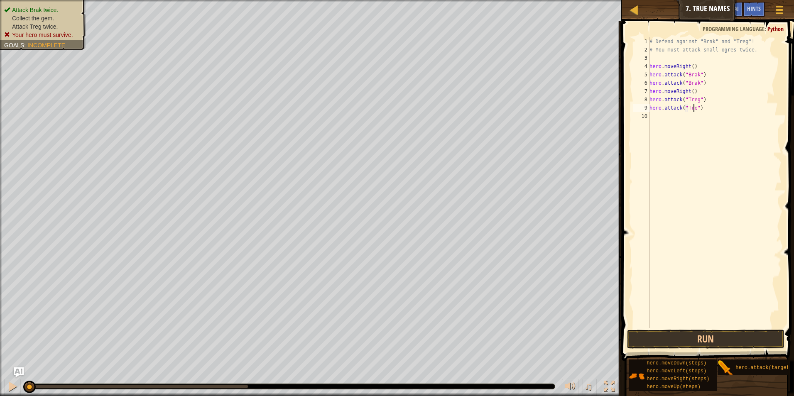
type textarea "hero.attack("Treg")"
click at [678, 118] on div "# Defend against "Brak" and "Treg"! # You must attack small ogres twice. hero .…" at bounding box center [715, 190] width 134 height 307
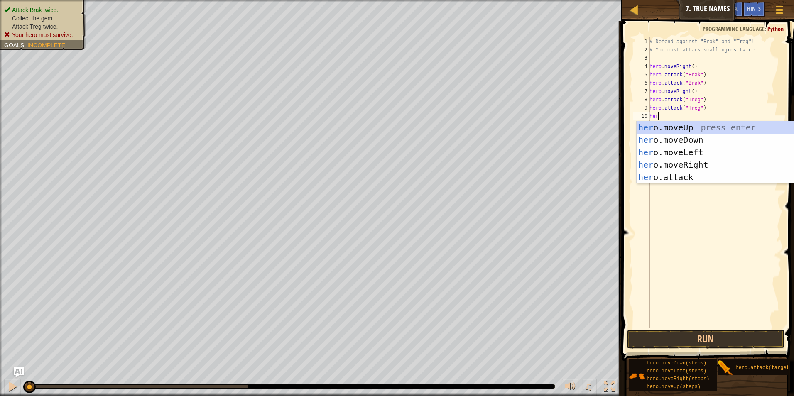
type textarea "hero"
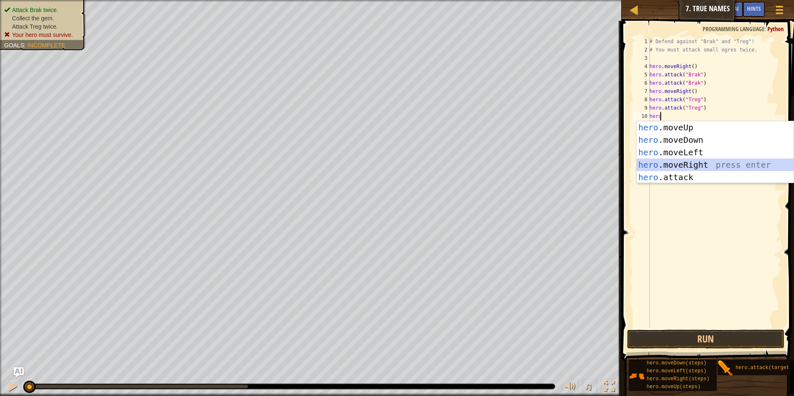
click at [696, 163] on div "hero .moveUp press enter hero .moveDown press enter hero .moveLeft press enter …" at bounding box center [714, 164] width 157 height 87
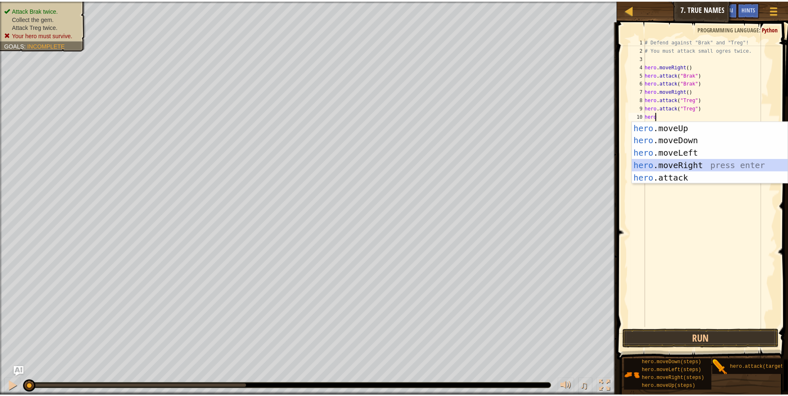
scroll to position [4, 0]
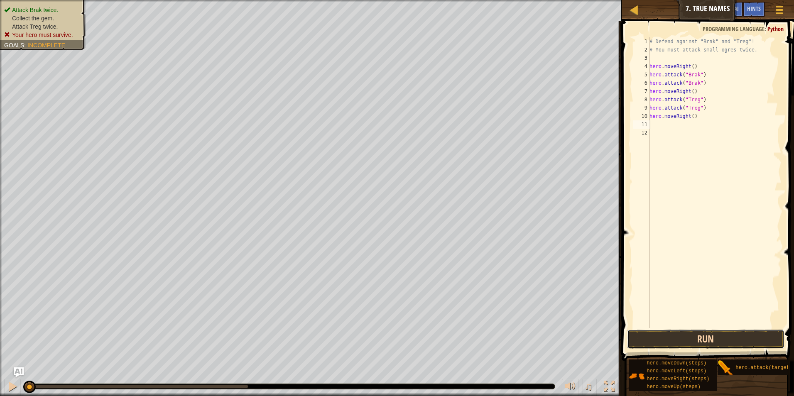
click at [689, 341] on button "Run" at bounding box center [706, 339] width 158 height 19
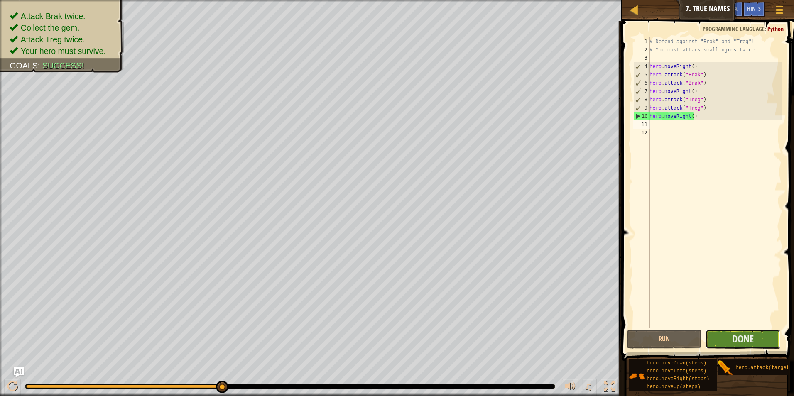
click at [728, 340] on button "Done" at bounding box center [742, 339] width 75 height 19
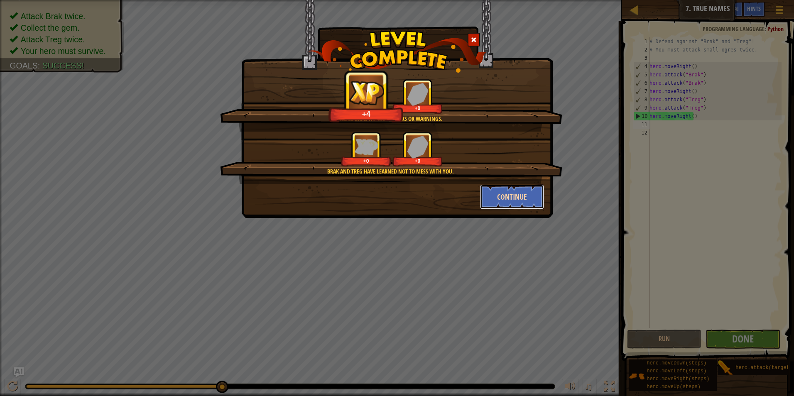
click at [501, 199] on button "Continue" at bounding box center [512, 196] width 64 height 25
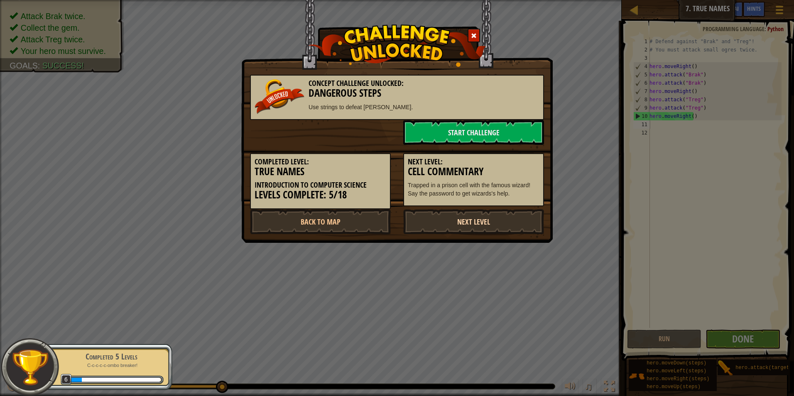
click at [490, 214] on link "Next Level" at bounding box center [473, 221] width 141 height 25
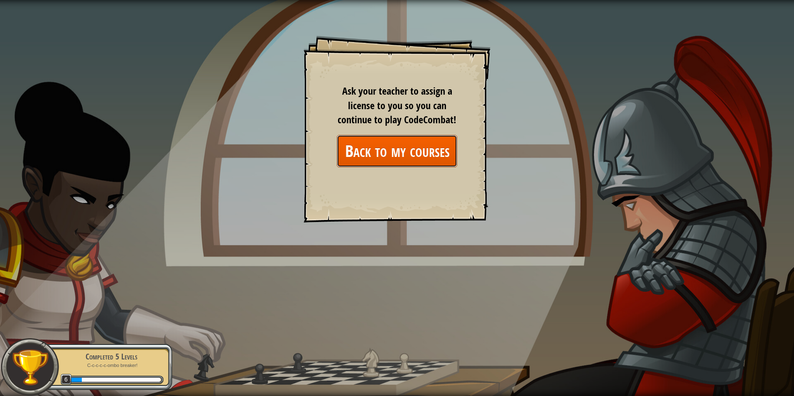
click at [379, 146] on link "Back to my courses" at bounding box center [397, 151] width 120 height 32
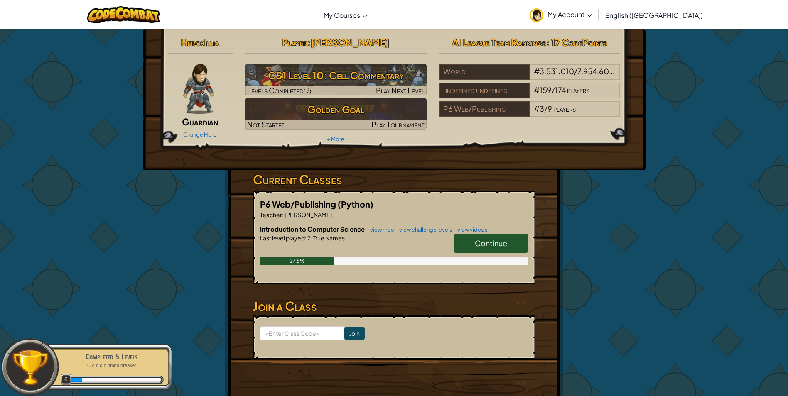
click at [475, 242] on span "Continue" at bounding box center [491, 243] width 32 height 10
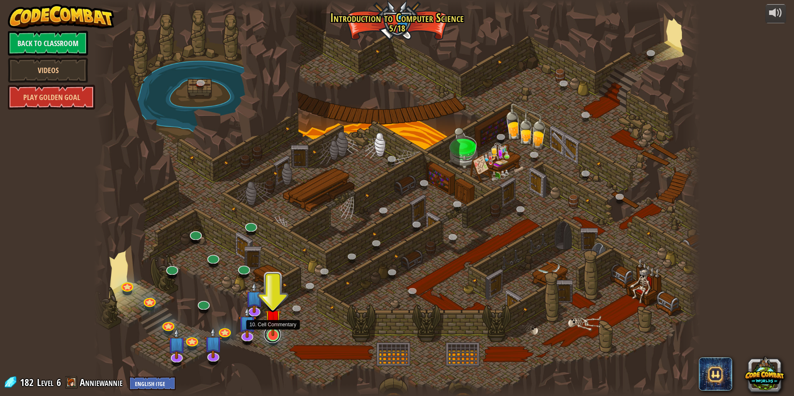
click at [270, 340] on link at bounding box center [272, 334] width 17 height 17
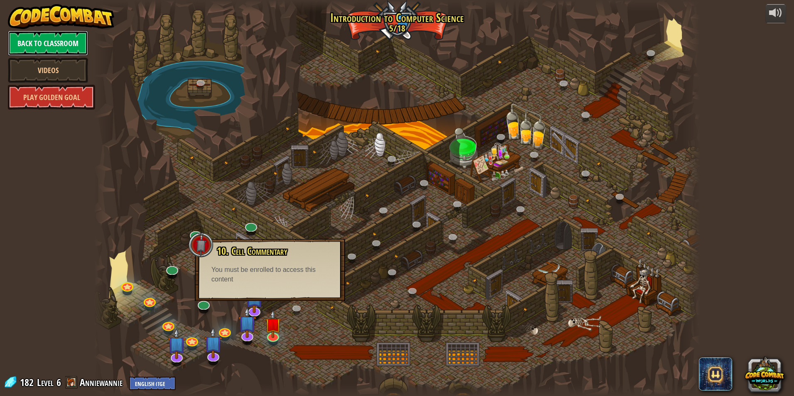
click at [44, 43] on link "Back to Classroom" at bounding box center [48, 43] width 80 height 25
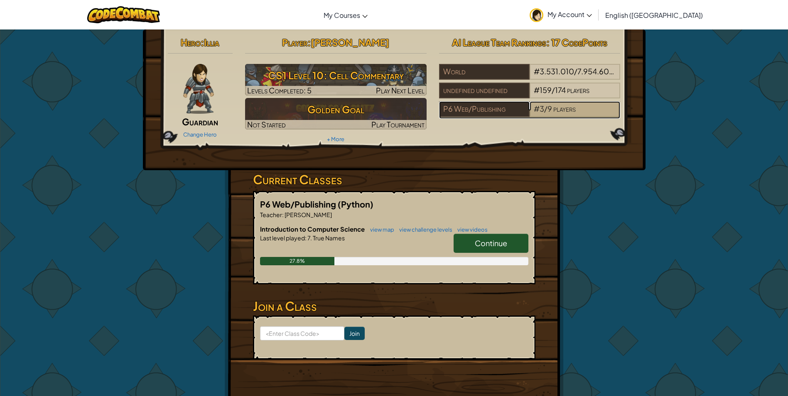
click at [587, 109] on div "# 3 / 9 players" at bounding box center [574, 109] width 91 height 16
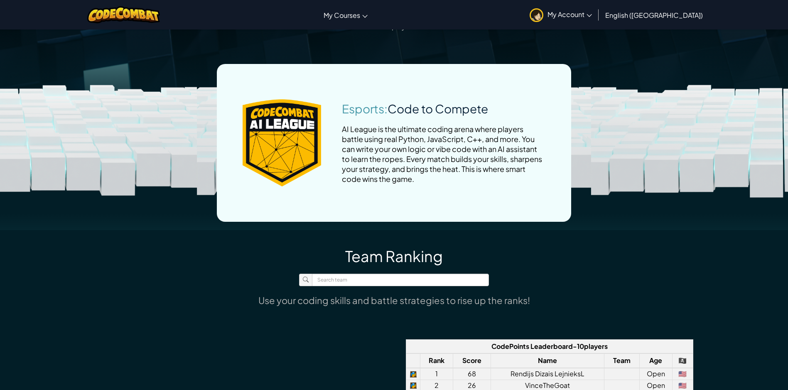
scroll to position [249, 0]
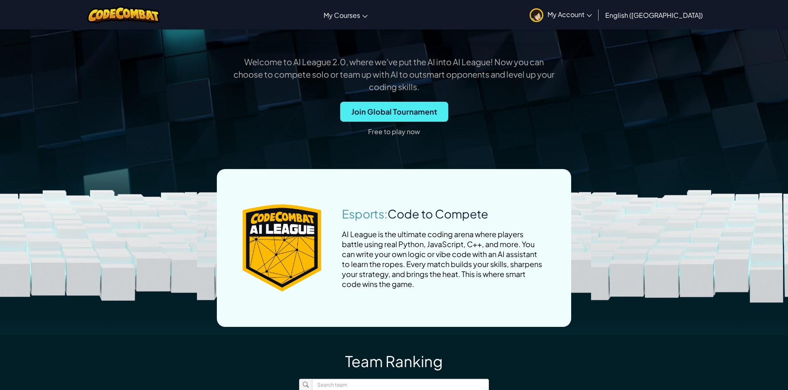
click at [382, 135] on p "Free to play now" at bounding box center [394, 131] width 52 height 13
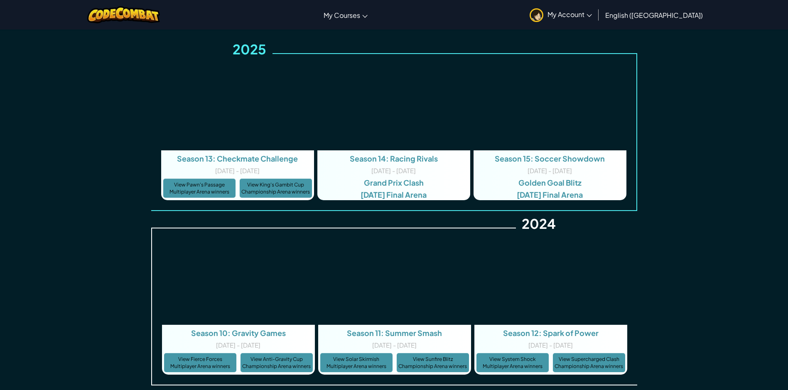
scroll to position [1578, 0]
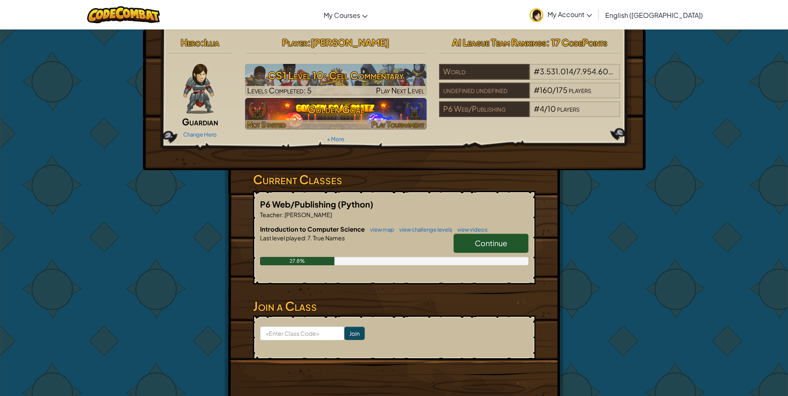
click at [254, 113] on h3 "Golden Goal" at bounding box center [335, 109] width 181 height 19
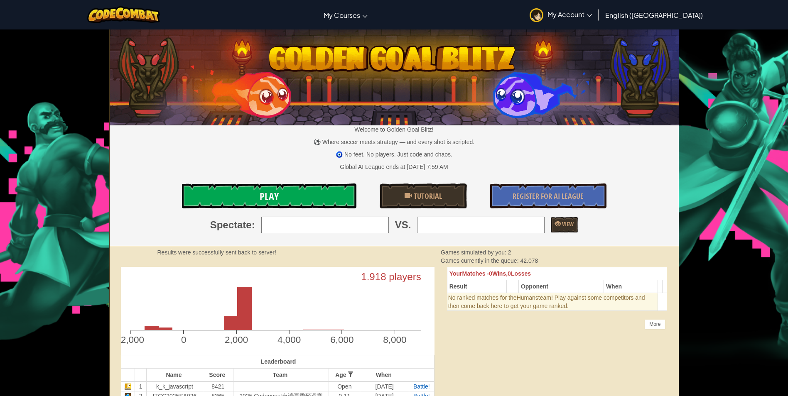
click at [282, 199] on link "Play" at bounding box center [269, 196] width 174 height 25
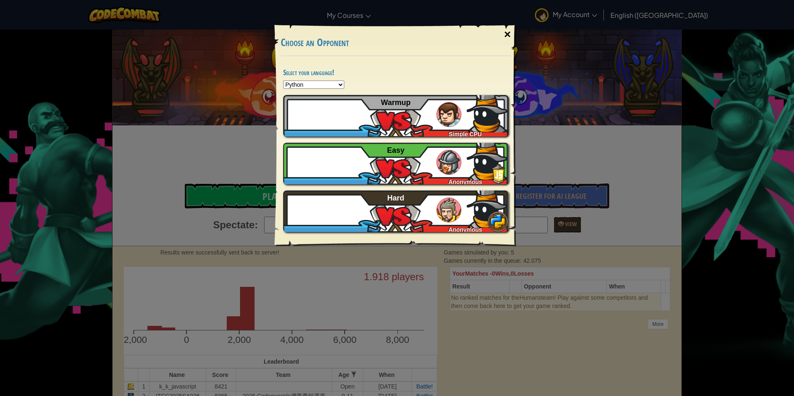
click at [507, 33] on div "×" at bounding box center [507, 34] width 19 height 24
